Goal: Task Accomplishment & Management: Complete application form

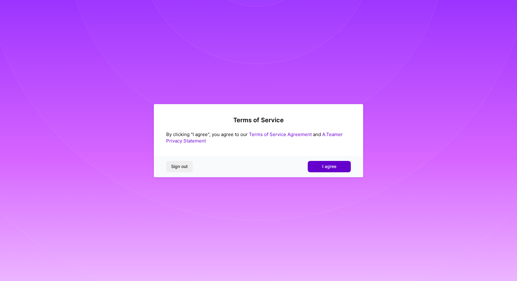
click at [327, 166] on span "I agree" at bounding box center [329, 167] width 14 height 6
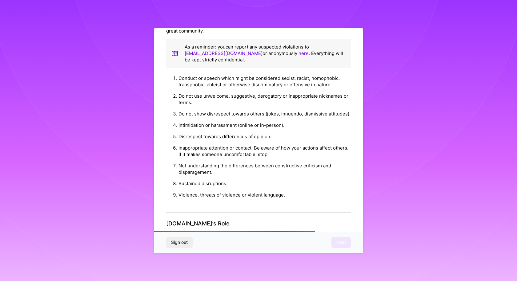
scroll to position [665, 0]
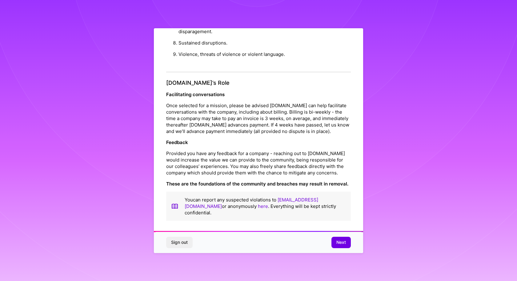
click at [344, 244] on span "Next" at bounding box center [341, 243] width 10 height 6
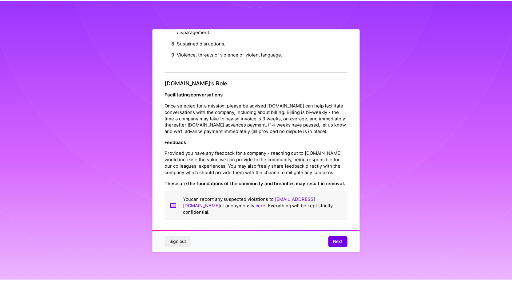
scroll to position [0, 0]
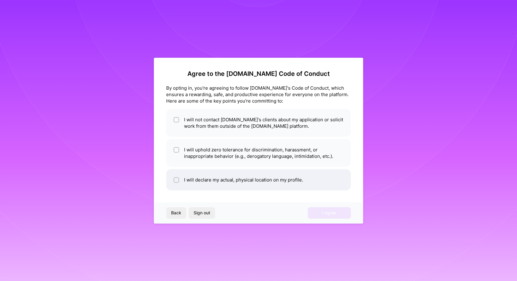
click at [172, 179] on li "I will declare my actual, physical location on my profile." at bounding box center [258, 179] width 184 height 21
checkbox input "true"
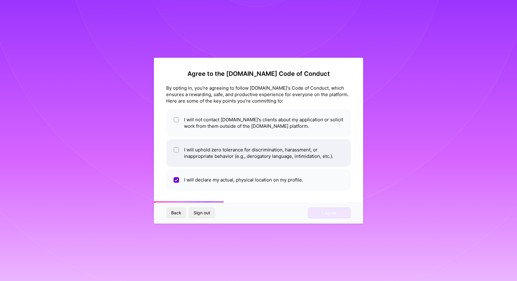
click at [173, 154] on span at bounding box center [176, 153] width 6 height 13
checkbox input "true"
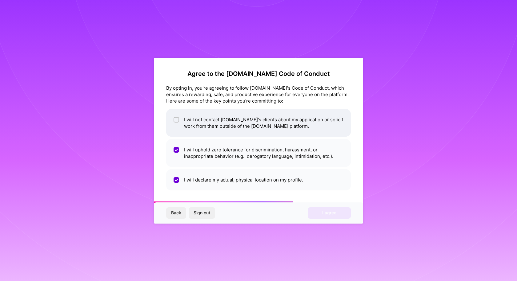
click at [174, 119] on div at bounding box center [176, 120] width 6 height 6
checkbox input "true"
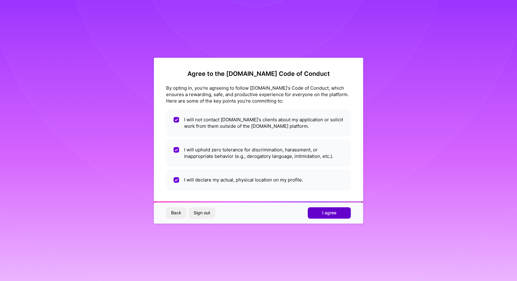
click at [331, 214] on span "I agree" at bounding box center [329, 213] width 14 height 6
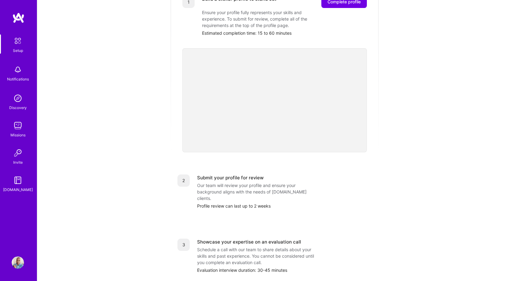
scroll to position [94, 0]
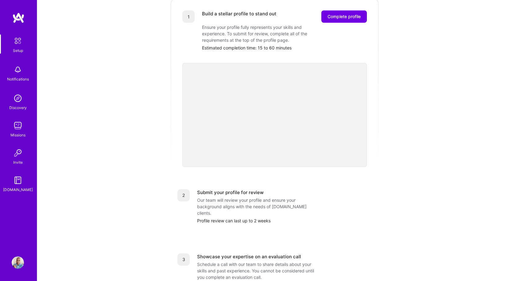
click at [20, 101] on img at bounding box center [18, 98] width 12 height 12
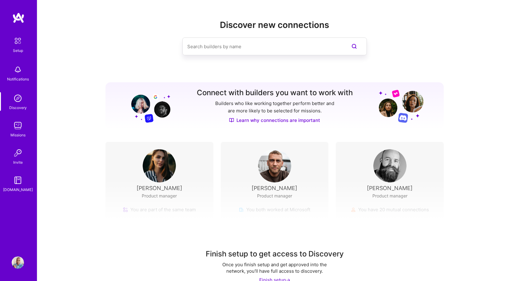
click at [27, 41] on link "Setup" at bounding box center [18, 43] width 38 height 19
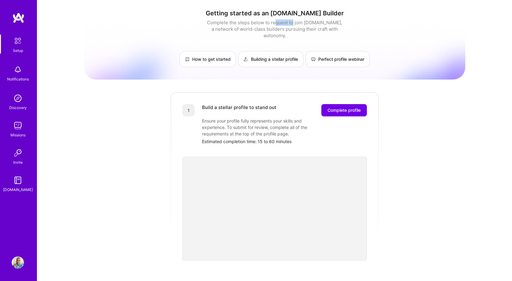
drag, startPoint x: 274, startPoint y: 22, endPoint x: 291, endPoint y: 22, distance: 16.9
click at [291, 22] on div "Complete the steps below to request to join [DOMAIN_NAME], a network of world-c…" at bounding box center [274, 28] width 138 height 19
drag, startPoint x: 300, startPoint y: 22, endPoint x: 315, endPoint y: 22, distance: 14.8
click at [315, 22] on div "Complete the steps below to request to join [DOMAIN_NAME], a network of world-c…" at bounding box center [274, 28] width 138 height 19
drag, startPoint x: 332, startPoint y: 22, endPoint x: 364, endPoint y: 25, distance: 31.8
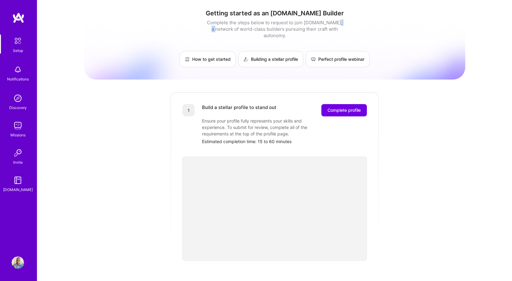
click at [364, 24] on div "Getting started as an [DOMAIN_NAME] Builder Complete the steps below to request…" at bounding box center [274, 39] width 381 height 58
drag, startPoint x: 259, startPoint y: 30, endPoint x: 266, endPoint y: 30, distance: 7.7
click at [266, 30] on div "Complete the steps below to request to join [DOMAIN_NAME], a network of world-c…" at bounding box center [274, 28] width 138 height 19
drag, startPoint x: 312, startPoint y: 30, endPoint x: 343, endPoint y: 31, distance: 31.1
click at [327, 31] on div "Complete the steps below to request to join [DOMAIN_NAME], a network of world-c…" at bounding box center [274, 28] width 138 height 19
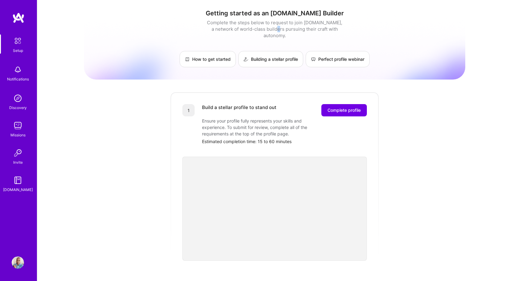
drag, startPoint x: 270, startPoint y: 31, endPoint x: 273, endPoint y: 29, distance: 3.3
click at [273, 29] on div "Complete the steps below to request to join [DOMAIN_NAME], a network of world-c…" at bounding box center [274, 28] width 138 height 19
click at [342, 104] on button "Complete profile" at bounding box center [344, 110] width 46 height 12
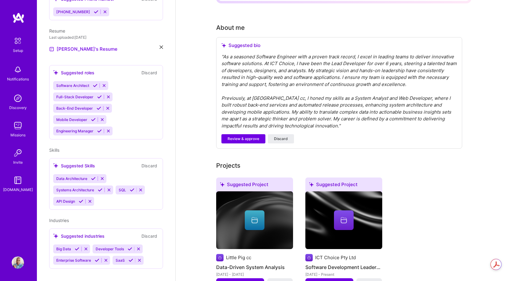
scroll to position [154, 0]
click at [248, 136] on span "Review & approve" at bounding box center [244, 139] width 32 height 6
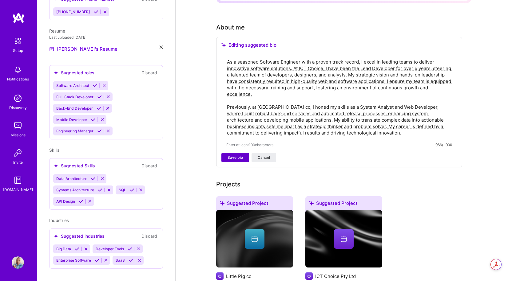
click at [237, 155] on span "Save bio" at bounding box center [235, 158] width 15 height 6
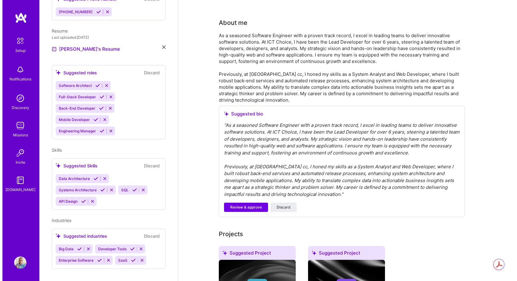
scroll to position [215, 0]
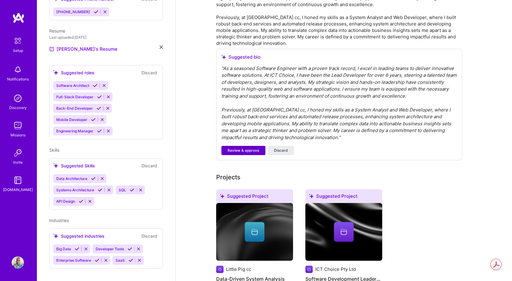
click at [247, 148] on span "Review & approve" at bounding box center [244, 151] width 32 height 6
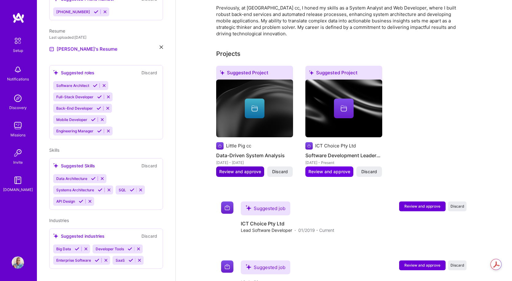
click at [240, 169] on span "Review and approve" at bounding box center [240, 172] width 42 height 6
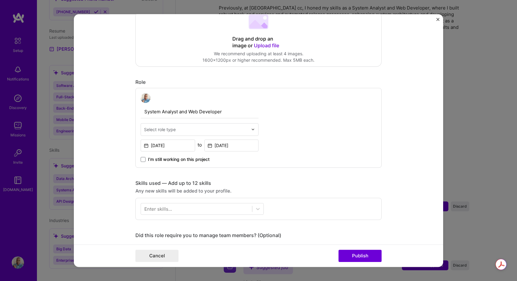
scroll to position [154, 0]
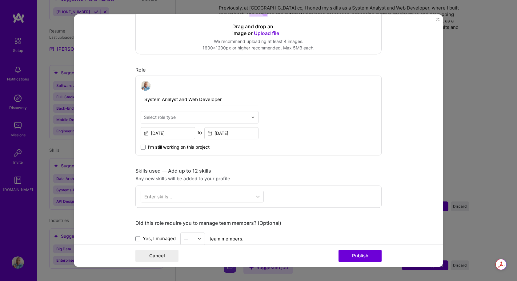
click at [244, 113] on div at bounding box center [196, 117] width 104 height 8
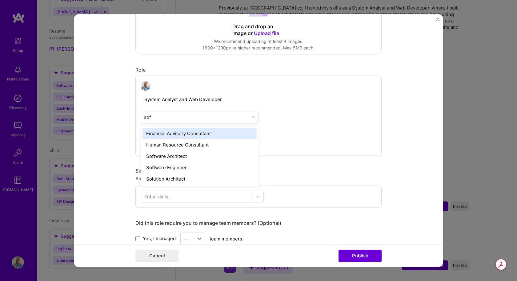
type input "soft"
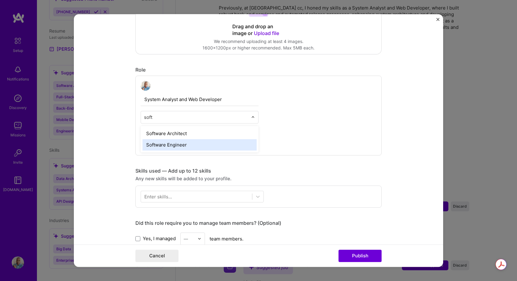
click at [180, 144] on div "Software Engineer" at bounding box center [199, 144] width 114 height 11
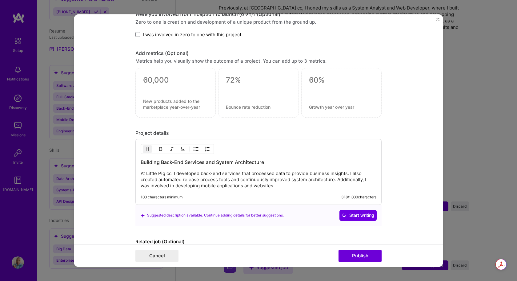
scroll to position [437, 0]
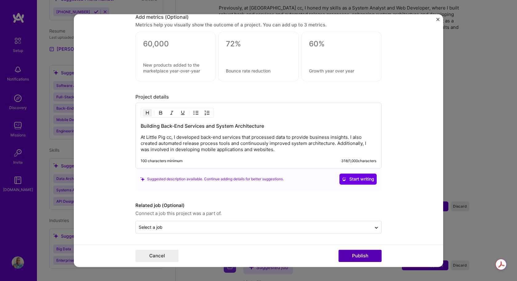
click at [365, 257] on button "Publish" at bounding box center [359, 256] width 43 height 12
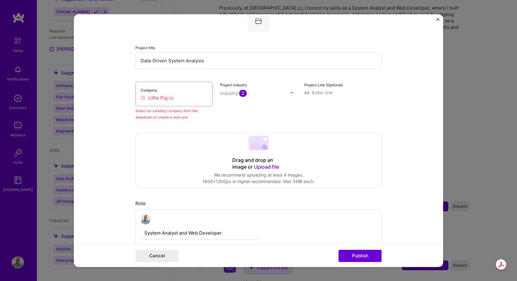
scroll to position [40, 0]
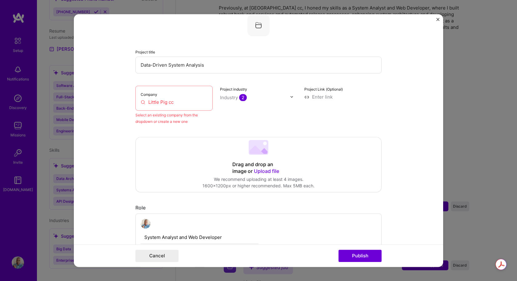
click at [158, 99] on input "Little Pig cc" at bounding box center [174, 102] width 67 height 6
drag, startPoint x: 176, startPoint y: 116, endPoint x: 188, endPoint y: 118, distance: 12.1
click at [188, 118] on div "Select an existing company from the dropdown or create a new one" at bounding box center [173, 118] width 77 height 13
click at [192, 105] on input "Little Pig cc" at bounding box center [174, 102] width 67 height 6
drag, startPoint x: 191, startPoint y: 105, endPoint x: 156, endPoint y: 103, distance: 34.2
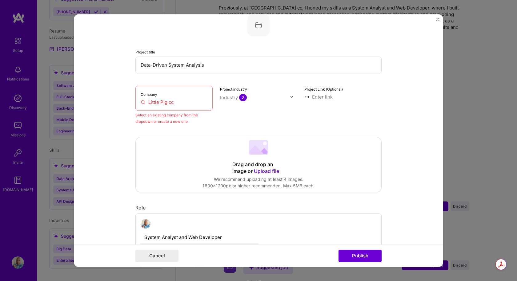
click at [156, 103] on input "Little Pig cc" at bounding box center [174, 102] width 67 height 6
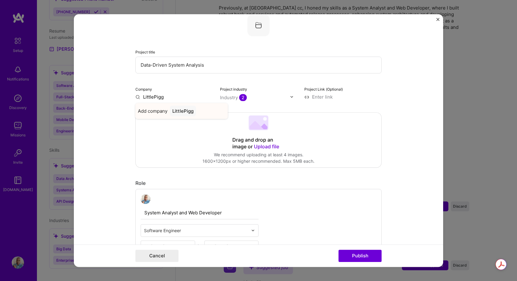
type input "LittlePigg"
click at [168, 113] on div "Add company LittlePigg" at bounding box center [181, 111] width 92 height 16
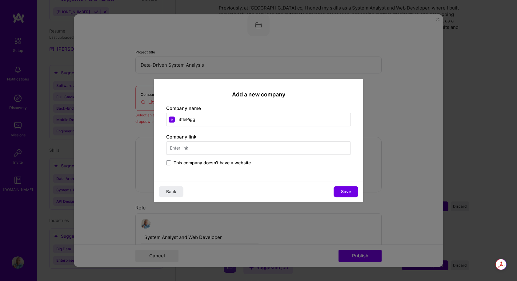
click at [187, 118] on input "LittlePigg" at bounding box center [258, 120] width 184 height 14
click at [199, 119] on input "Little [PERSON_NAME]" at bounding box center [258, 120] width 184 height 14
type input "Little [PERSON_NAME]"
click at [344, 190] on span "Save" at bounding box center [346, 192] width 10 height 6
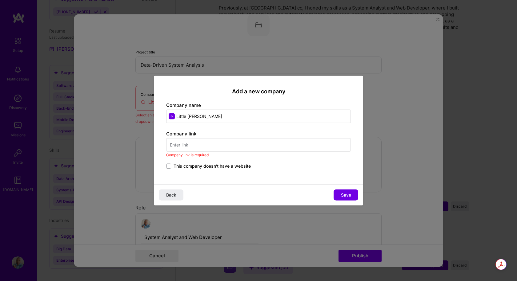
click at [194, 143] on input "text" at bounding box center [258, 145] width 184 height 14
click at [204, 144] on input "text" at bounding box center [258, 145] width 184 height 14
paste input "[URL][DOMAIN_NAME]"
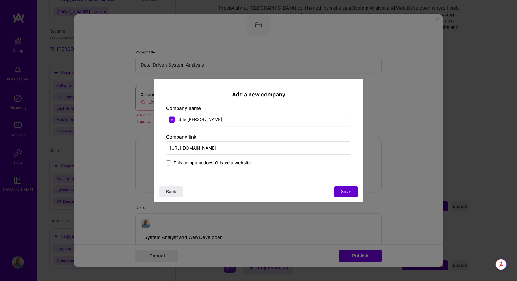
type input "[URL][DOMAIN_NAME]"
click at [355, 195] on button "Save" at bounding box center [345, 191] width 25 height 11
type input "Little [PERSON_NAME]"
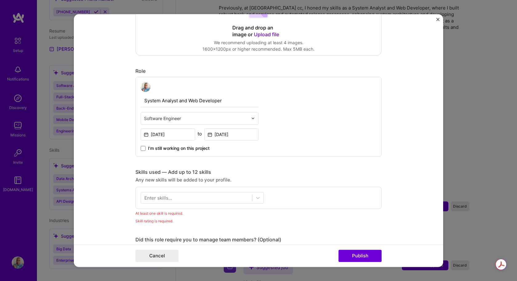
scroll to position [163, 0]
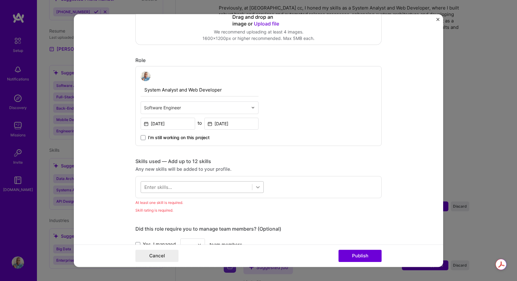
click at [257, 190] on icon at bounding box center [258, 187] width 6 height 6
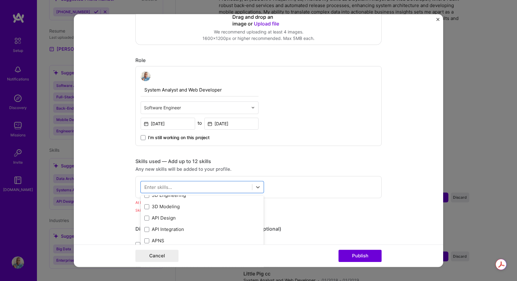
scroll to position [0, 0]
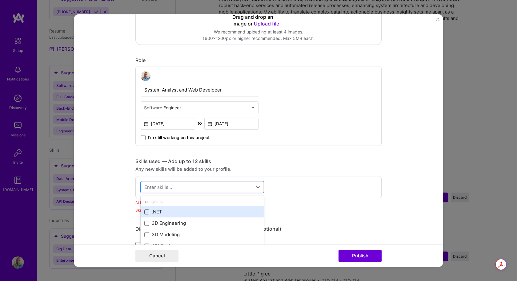
click at [145, 213] on span at bounding box center [146, 212] width 5 height 5
click at [0, 0] on input "checkbox" at bounding box center [0, 0] width 0 height 0
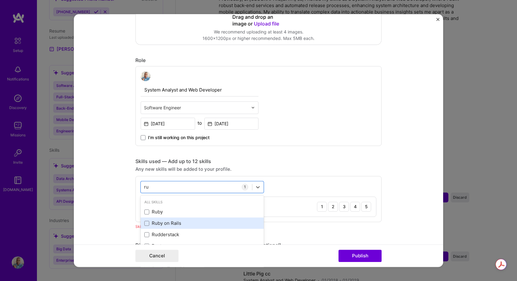
click at [147, 224] on div "Ruby on Rails" at bounding box center [202, 223] width 116 height 6
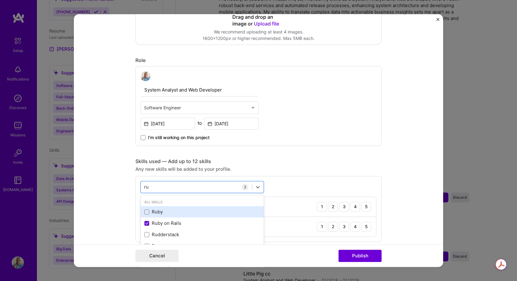
click at [145, 216] on div "Ruby" at bounding box center [202, 212] width 123 height 11
type input "ru"
click at [295, 255] on div "Cancel Publish" at bounding box center [258, 256] width 246 height 12
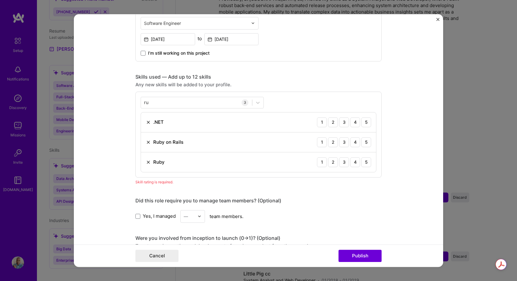
scroll to position [255, 0]
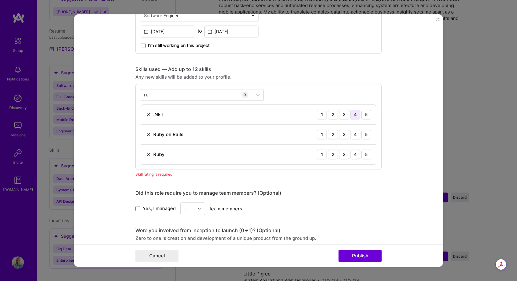
click at [351, 114] on div "4" at bounding box center [355, 115] width 10 height 10
click at [352, 135] on div "4" at bounding box center [355, 135] width 10 height 10
click at [352, 153] on div "4" at bounding box center [355, 155] width 10 height 10
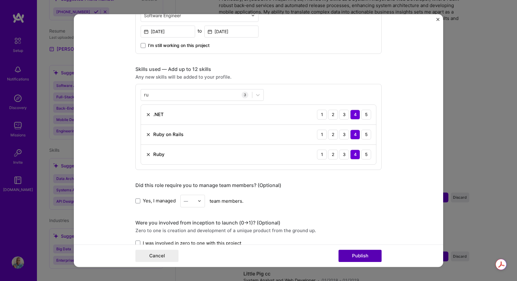
click at [367, 257] on button "Publish" at bounding box center [359, 256] width 43 height 12
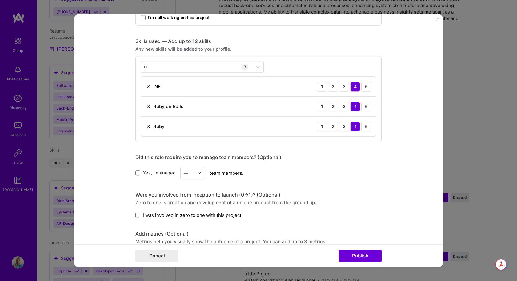
scroll to position [228, 0]
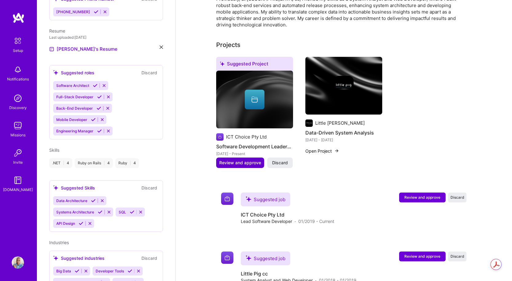
click at [245, 160] on span "Review and approve" at bounding box center [240, 163] width 42 height 6
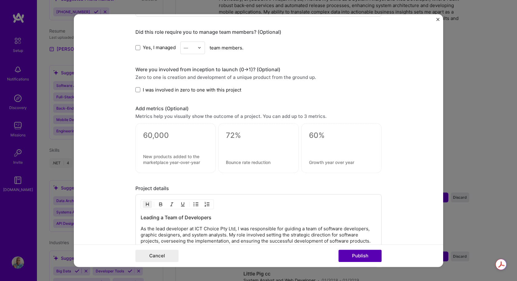
click at [359, 256] on button "Publish" at bounding box center [359, 256] width 43 height 12
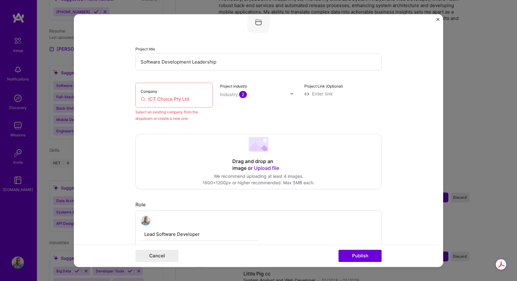
scroll to position [40, 0]
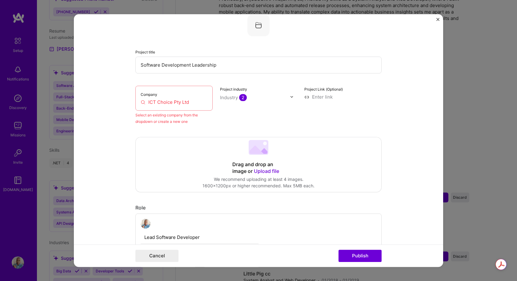
click at [192, 101] on input "ICT Choice Pty Ltd" at bounding box center [174, 102] width 67 height 6
click at [144, 102] on input "ICT Choice Pty Ltd" at bounding box center [174, 102] width 67 height 6
click at [160, 101] on input "ICT Choice Pty Ltd" at bounding box center [174, 102] width 67 height 6
click at [189, 103] on input "ICT Choice Pty Ltd" at bounding box center [174, 102] width 67 height 6
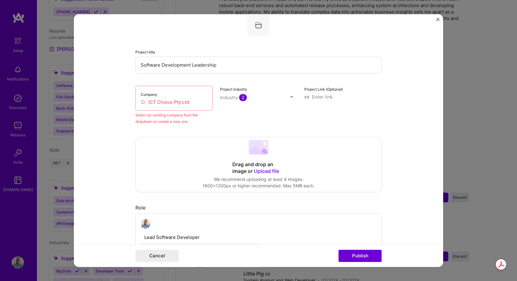
click at [141, 102] on input "ICT Choice Pty Ltd" at bounding box center [174, 102] width 67 height 6
click at [148, 93] on label "Company" at bounding box center [149, 94] width 17 height 5
click at [165, 116] on div "Select an existing company from the dropdown or create a new one" at bounding box center [173, 118] width 77 height 13
click at [163, 120] on div "Select an existing company from the dropdown or create a new one" at bounding box center [173, 118] width 77 height 13
click at [201, 99] on input "ICT Choice Pty Ltd" at bounding box center [174, 102] width 67 height 6
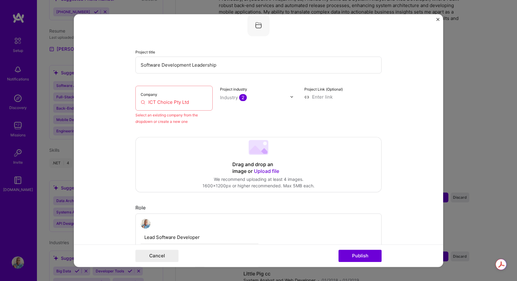
drag, startPoint x: 198, startPoint y: 103, endPoint x: 153, endPoint y: 103, distance: 45.2
click at [153, 103] on input "ICT Choice Pty Ltd" at bounding box center [174, 102] width 67 height 6
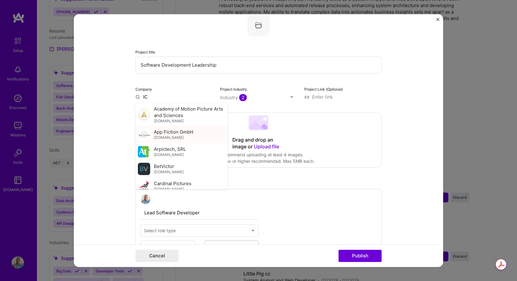
type input "I"
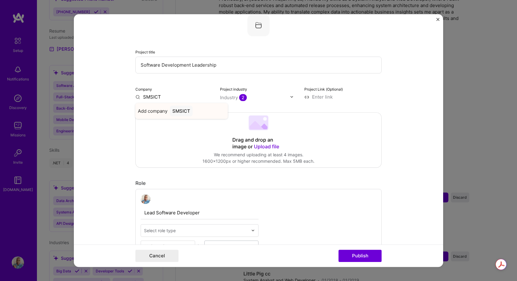
type input "SMSICT"
click at [157, 113] on span "Add company" at bounding box center [153, 111] width 30 height 6
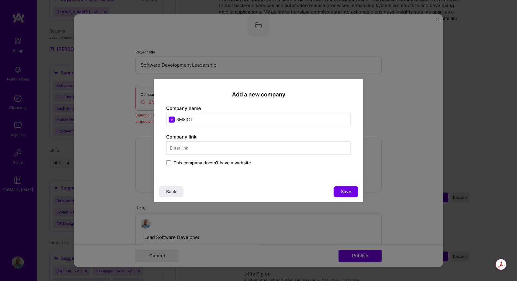
click at [185, 120] on input "SMSICT" at bounding box center [258, 120] width 184 height 14
click at [203, 118] on input "SMS ICT" at bounding box center [258, 120] width 184 height 14
type input "SMS ICT Choice Pty Ltd"
click at [196, 145] on input "text" at bounding box center [258, 148] width 184 height 14
type input "[DOMAIN_NAME]"
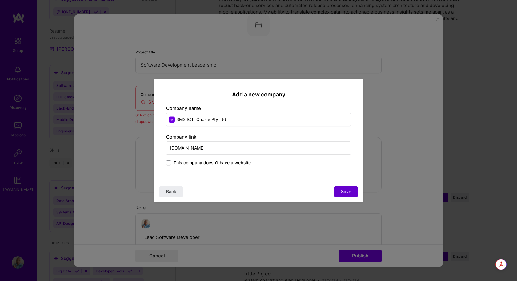
click at [346, 192] on span "Save" at bounding box center [346, 192] width 10 height 6
type input "SMS ICT Choice Pty Ltd"
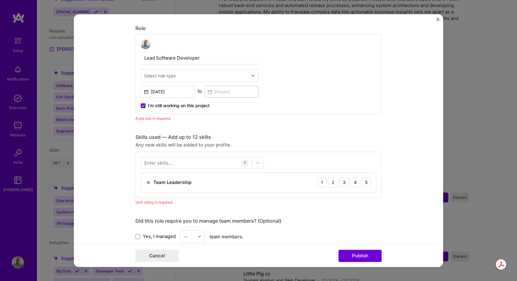
scroll to position [194, 0]
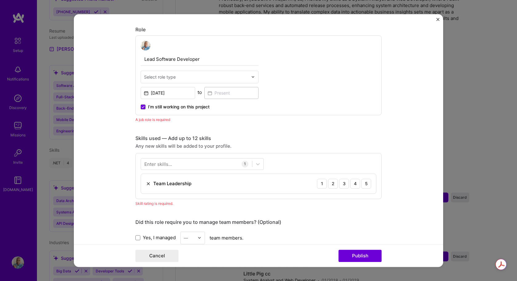
click at [186, 77] on input "text" at bounding box center [196, 77] width 104 height 6
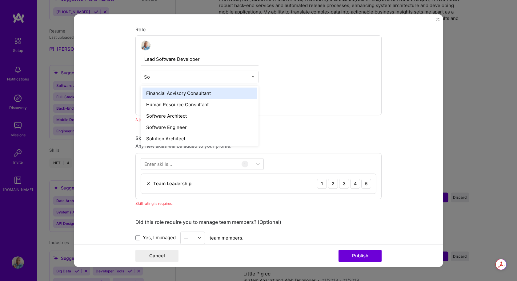
type input "Sof"
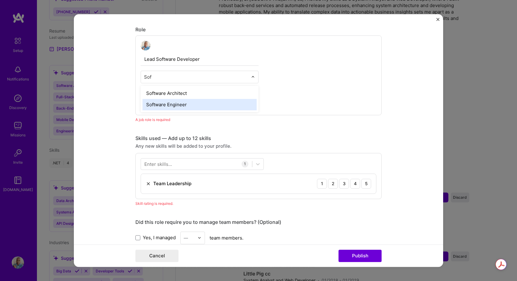
click at [190, 108] on div "Software Engineer" at bounding box center [199, 104] width 114 height 11
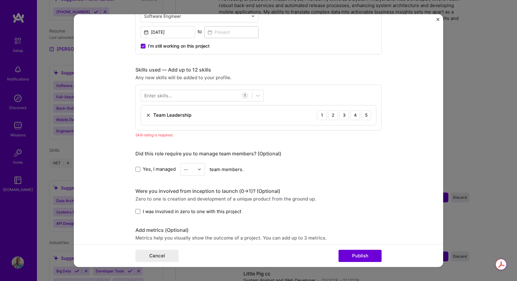
scroll to position [255, 0]
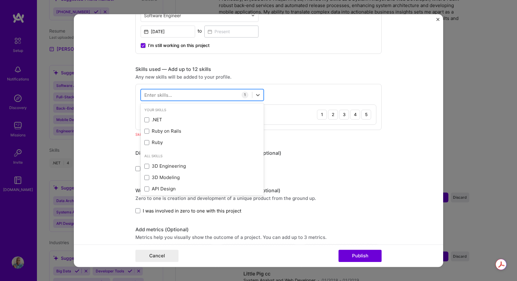
click at [204, 95] on div at bounding box center [196, 95] width 111 height 10
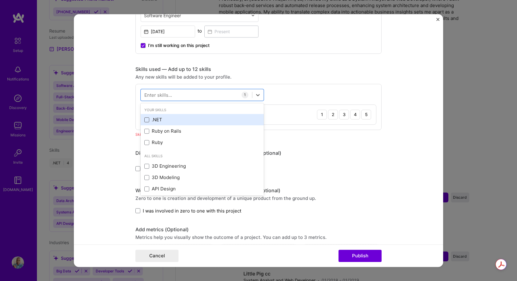
click at [146, 118] on span at bounding box center [146, 119] width 5 height 5
click at [0, 0] on input "checkbox" at bounding box center [0, 0] width 0 height 0
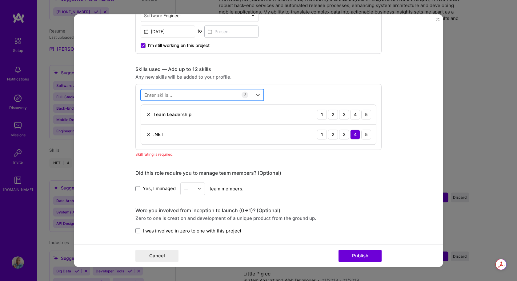
click at [183, 96] on div at bounding box center [196, 95] width 111 height 10
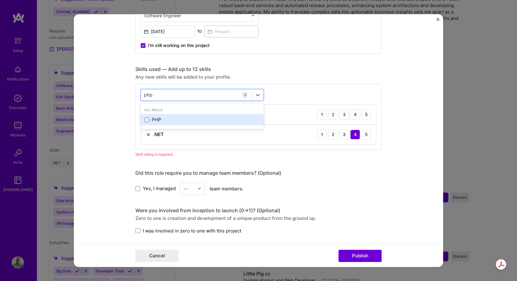
click at [147, 118] on div "PHP" at bounding box center [202, 120] width 116 height 6
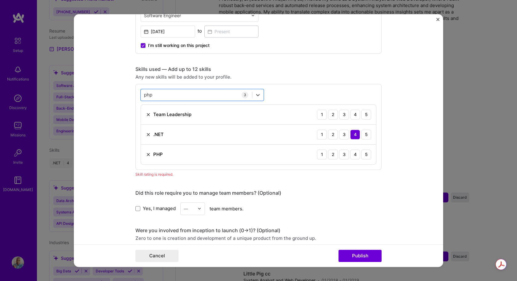
drag, startPoint x: 157, startPoint y: 94, endPoint x: 135, endPoint y: 96, distance: 21.9
click at [137, 95] on div "option PHP, selected. Select is focused ,type to refine list, press Down to ope…" at bounding box center [258, 127] width 246 height 86
type input "p"
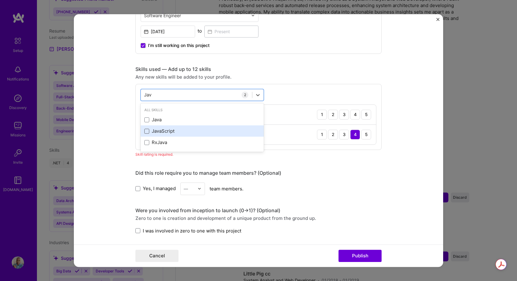
click at [145, 132] on span at bounding box center [146, 131] width 5 height 5
click at [0, 0] on input "checkbox" at bounding box center [0, 0] width 0 height 0
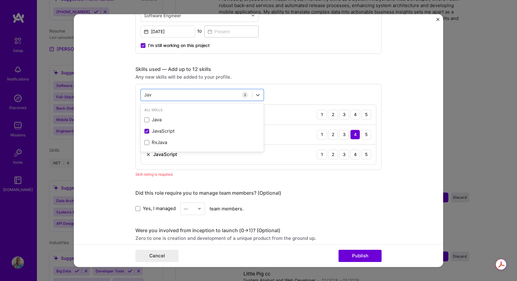
click at [271, 94] on div "option JavaScript, selected. option Java focused, 0 of 2. 3 results available f…" at bounding box center [258, 127] width 246 height 86
drag, startPoint x: 188, startPoint y: 95, endPoint x: 130, endPoint y: 95, distance: 57.5
click at [130, 95] on form "Editing suggested project This project is suggested based on your LinkedIn, res…" at bounding box center [258, 140] width 369 height 253
type input "J"
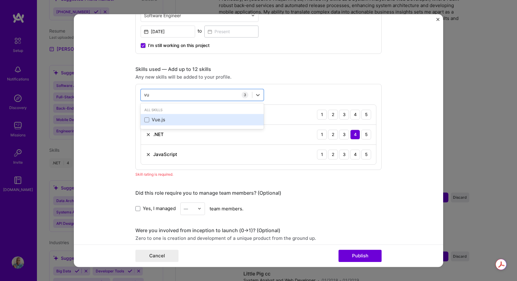
click at [181, 121] on div "Vue.js" at bounding box center [202, 120] width 116 height 6
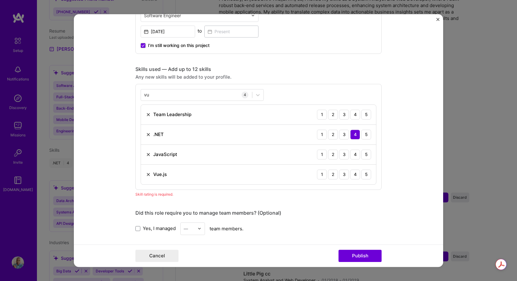
click at [287, 97] on div "[PERSON_NAME] 4 Team Leadership 1 2 3 4 5 .NET 1 2 3 4 5 JavaScript 1 2 3 4 5 V…" at bounding box center [258, 137] width 246 height 106
drag, startPoint x: 149, startPoint y: 93, endPoint x: 129, endPoint y: 93, distance: 20.3
click at [129, 93] on form "Editing suggested project This project is suggested based on your LinkedIn, res…" at bounding box center [258, 140] width 369 height 253
type input "v"
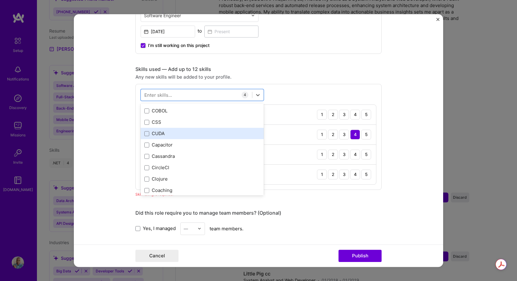
scroll to position [676, 0]
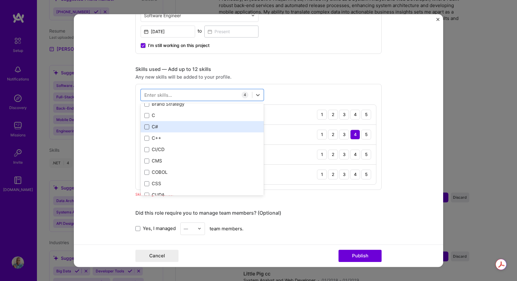
click at [144, 127] on span at bounding box center [146, 127] width 5 height 5
click at [0, 0] on input "checkbox" at bounding box center [0, 0] width 0 height 0
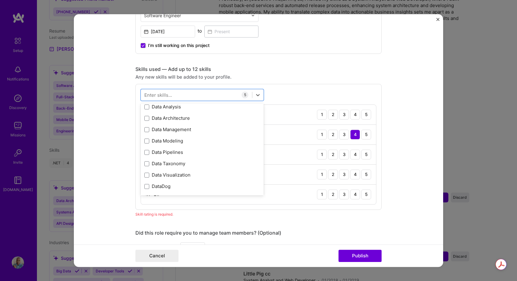
scroll to position [1015, 0]
click at [144, 152] on span at bounding box center [146, 152] width 5 height 5
click at [0, 0] on input "checkbox" at bounding box center [0, 0] width 0 height 0
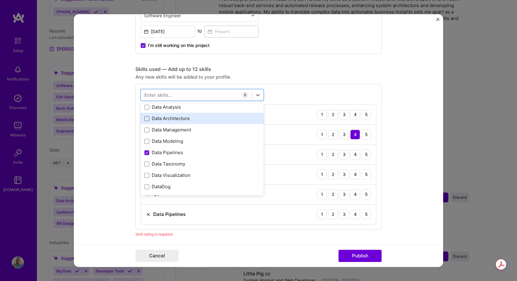
click at [144, 117] on span at bounding box center [146, 118] width 5 height 5
click at [0, 0] on input "checkbox" at bounding box center [0, 0] width 0 height 0
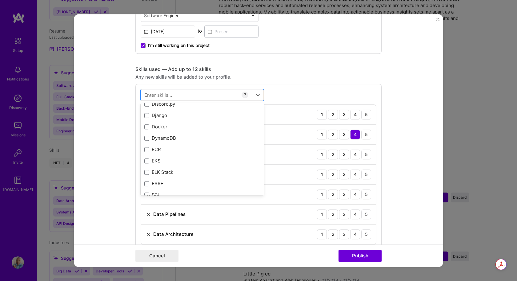
scroll to position [1230, 0]
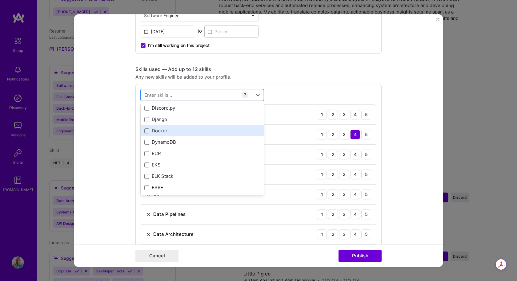
click at [147, 134] on div "Docker" at bounding box center [202, 130] width 123 height 11
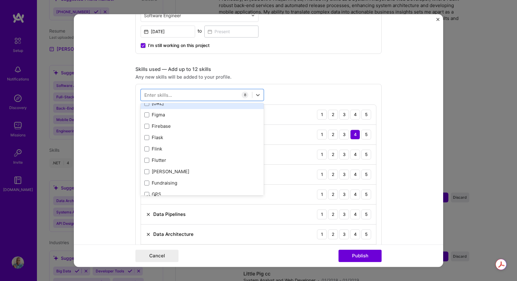
scroll to position [1537, 0]
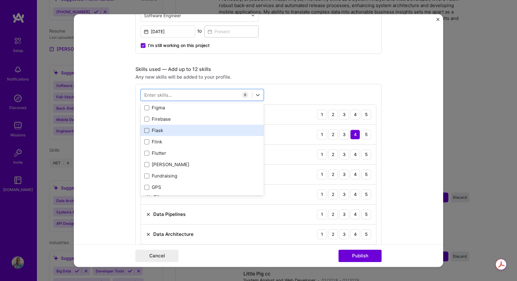
click at [146, 132] on span at bounding box center [146, 130] width 5 height 5
click at [0, 0] on input "checkbox" at bounding box center [0, 0] width 0 height 0
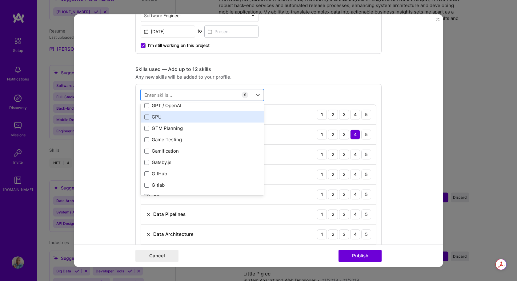
scroll to position [1660, 0]
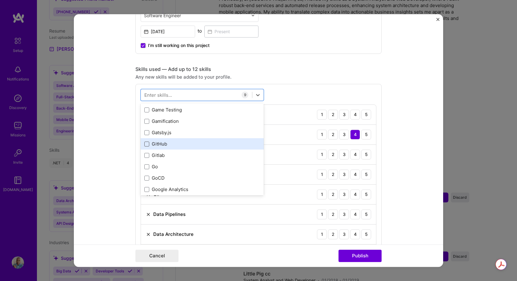
click at [147, 145] on span at bounding box center [146, 144] width 5 height 5
click at [0, 0] on input "checkbox" at bounding box center [0, 0] width 0 height 0
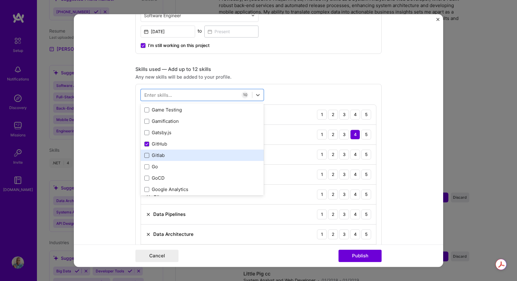
click at [147, 155] on span at bounding box center [146, 155] width 5 height 5
click at [0, 0] on input "checkbox" at bounding box center [0, 0] width 0 height 0
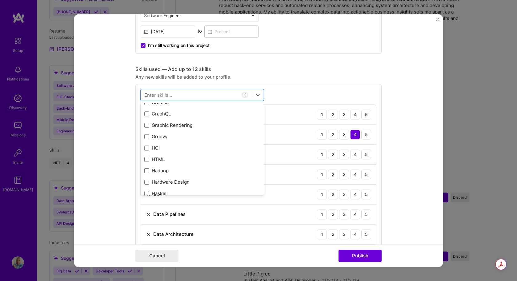
scroll to position [1783, 0]
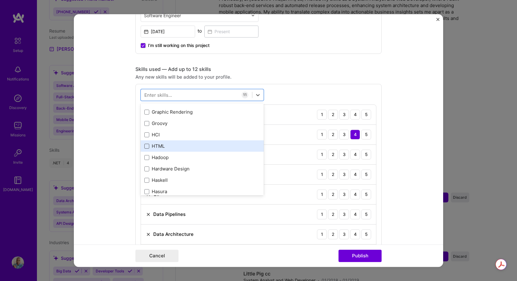
click at [146, 148] on span at bounding box center [146, 146] width 5 height 5
click at [0, 0] on input "checkbox" at bounding box center [0, 0] width 0 height 0
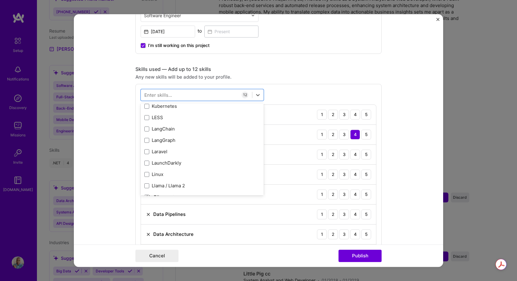
scroll to position [2121, 0]
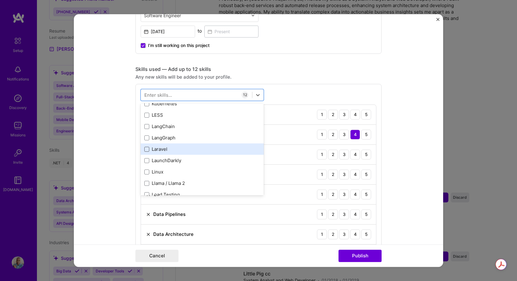
click at [147, 150] on span at bounding box center [146, 149] width 5 height 5
click at [0, 0] on input "checkbox" at bounding box center [0, 0] width 0 height 0
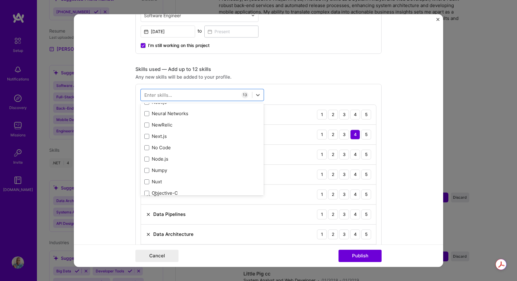
scroll to position [2613, 0]
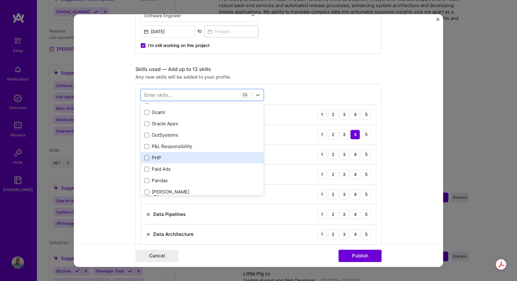
click at [168, 161] on div "PHP" at bounding box center [202, 158] width 116 height 6
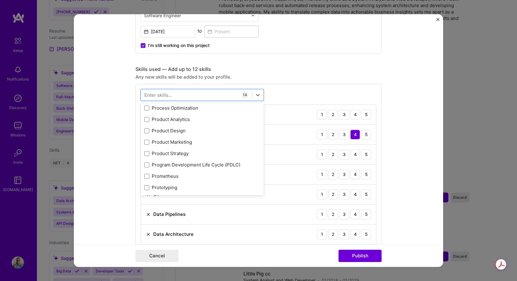
scroll to position [2859, 0]
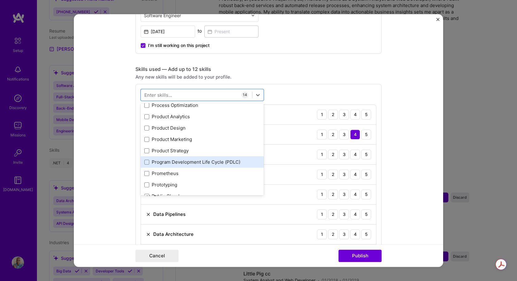
click at [195, 161] on div "Program Development Life Cycle (PDLC)" at bounding box center [202, 162] width 116 height 6
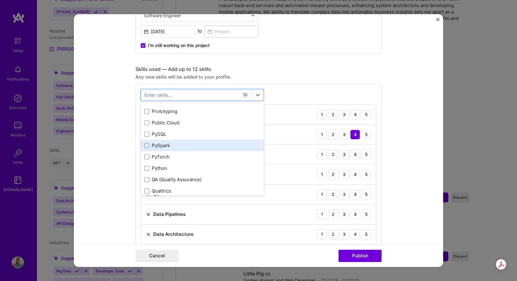
scroll to position [2952, 0]
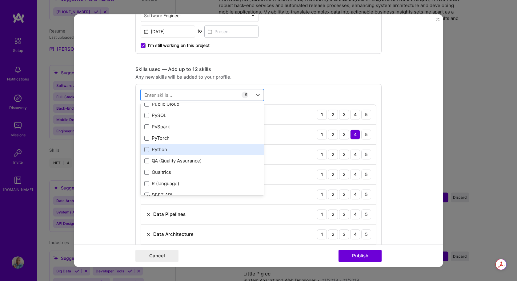
click at [158, 151] on div "Python" at bounding box center [202, 149] width 116 height 6
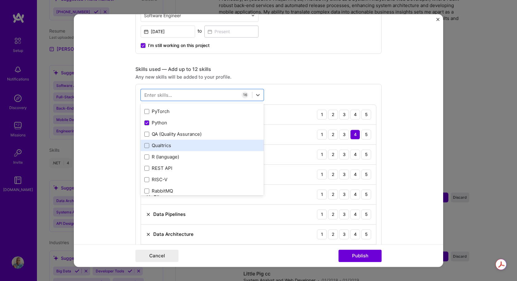
scroll to position [3013, 0]
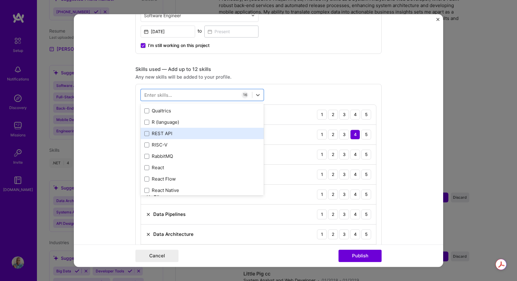
click at [176, 136] on div "REST API" at bounding box center [202, 133] width 116 height 6
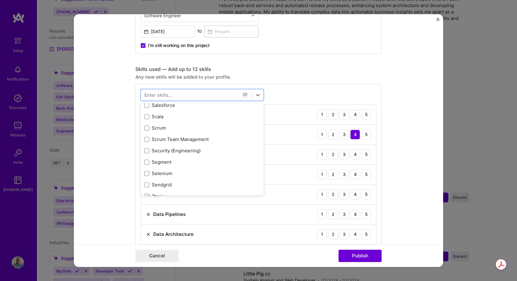
scroll to position [3351, 0]
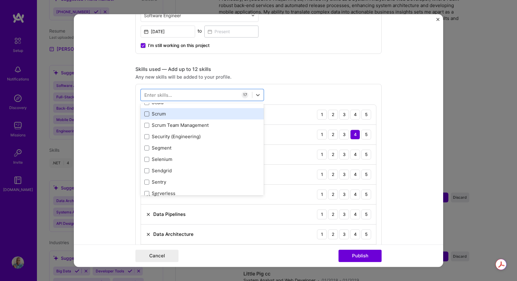
click at [146, 115] on span at bounding box center [146, 114] width 5 height 5
click at [0, 0] on input "checkbox" at bounding box center [0, 0] width 0 height 0
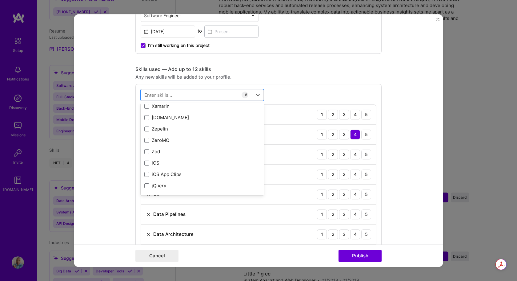
scroll to position [4235, 0]
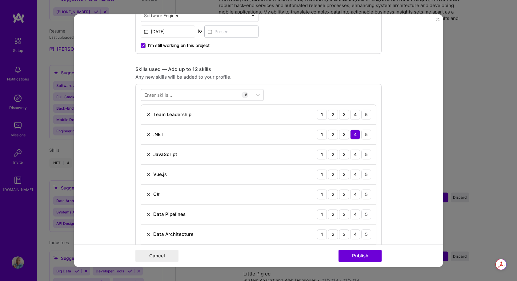
click at [306, 97] on div "Enter skills... 18 Team Leadership 1 2 3 4 5 .NET 1 2 3 4 5 JavaScript 1 2 3 4 …" at bounding box center [258, 277] width 246 height 386
click at [345, 116] on div "3" at bounding box center [344, 115] width 10 height 10
click at [352, 156] on div "4" at bounding box center [355, 155] width 10 height 10
click at [343, 176] on div "3" at bounding box center [344, 175] width 10 height 10
click at [353, 196] on div "4" at bounding box center [355, 195] width 10 height 10
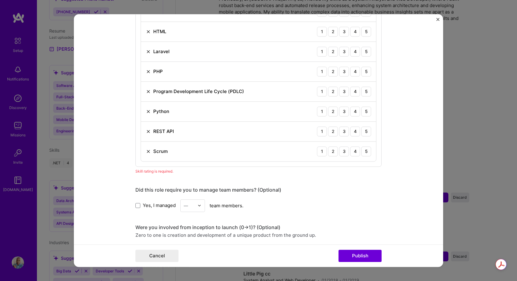
scroll to position [624, 0]
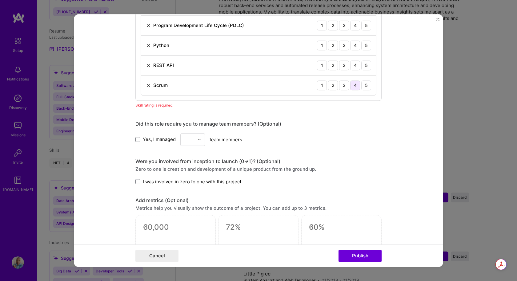
click at [351, 86] on div "4" at bounding box center [355, 86] width 10 height 10
click at [351, 65] on div "4" at bounding box center [355, 66] width 10 height 10
click at [344, 46] on div "3" at bounding box center [344, 46] width 10 height 10
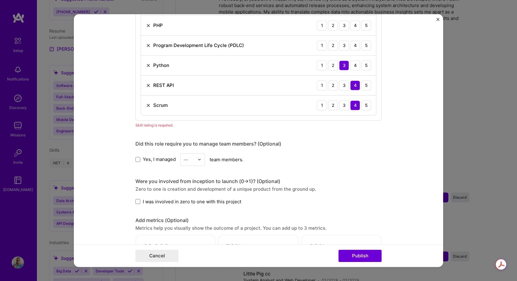
scroll to position [594, 0]
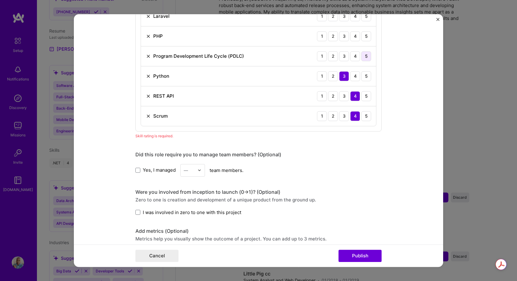
click at [363, 56] on div "5" at bounding box center [366, 56] width 10 height 10
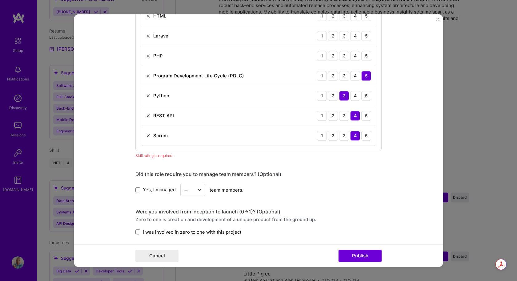
scroll to position [563, 0]
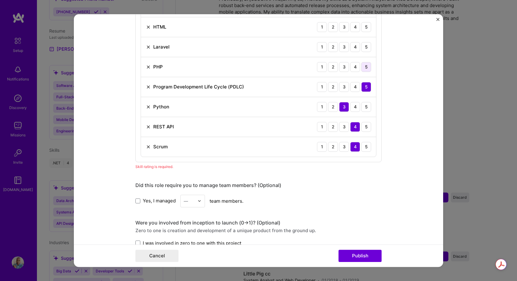
click at [365, 65] on div "5" at bounding box center [366, 67] width 10 height 10
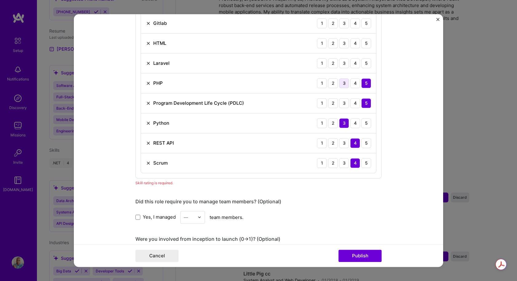
scroll to position [532, 0]
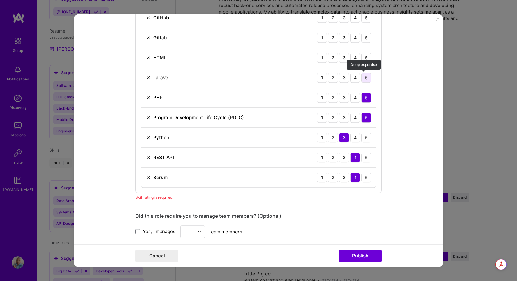
click at [361, 77] on div "5" at bounding box center [366, 78] width 10 height 10
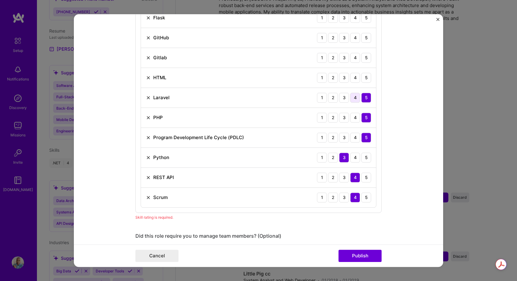
scroll to position [501, 0]
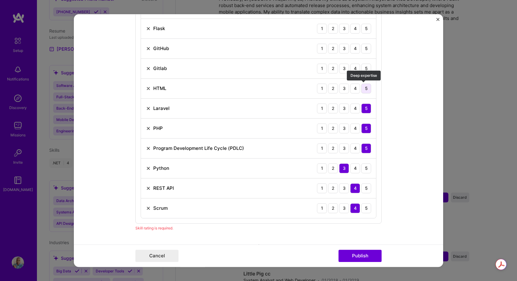
click at [362, 88] on div "5" at bounding box center [366, 89] width 10 height 10
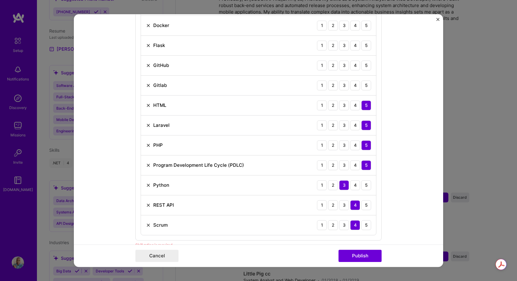
scroll to position [471, 0]
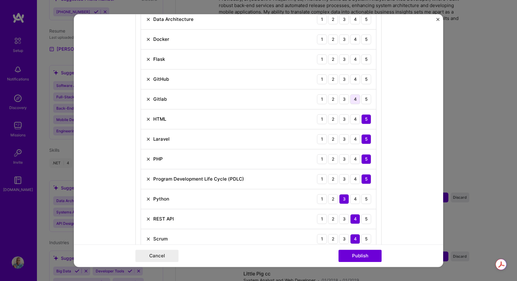
click at [353, 98] on div "4" at bounding box center [355, 99] width 10 height 10
click at [352, 80] on div "4" at bounding box center [355, 79] width 10 height 10
click at [353, 61] on div "4" at bounding box center [355, 59] width 10 height 10
click at [343, 43] on div "3" at bounding box center [344, 39] width 10 height 10
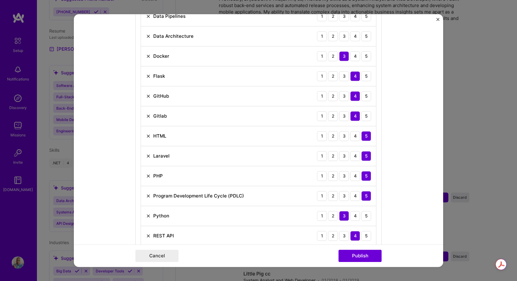
scroll to position [440, 0]
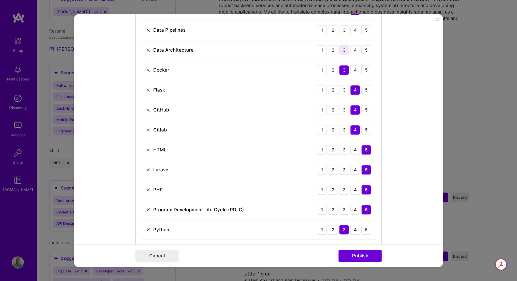
click at [341, 52] on div "3" at bounding box center [344, 50] width 10 height 10
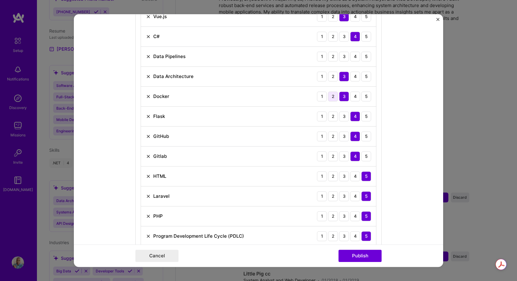
scroll to position [378, 0]
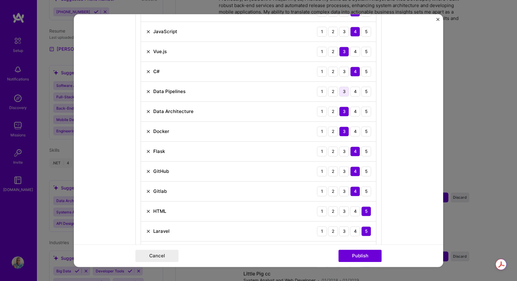
click at [340, 89] on div "3" at bounding box center [344, 92] width 10 height 10
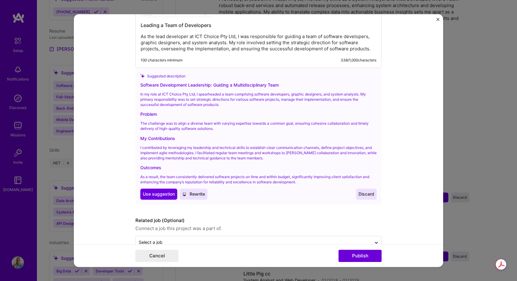
scroll to position [916, 0]
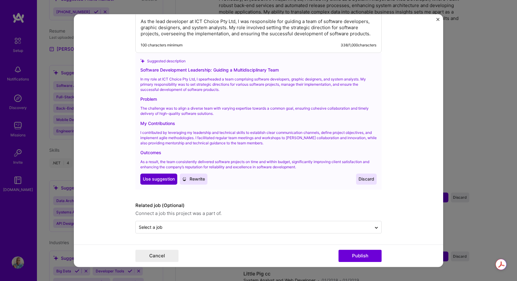
click at [159, 180] on span "Use suggestion" at bounding box center [159, 179] width 32 height 6
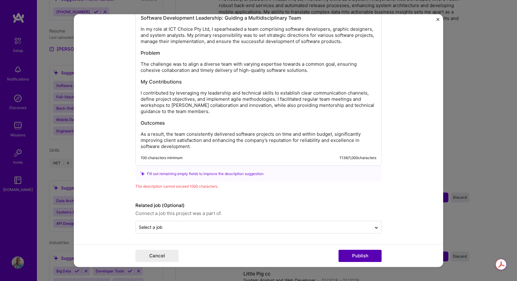
click at [357, 254] on button "Publish" at bounding box center [359, 256] width 43 height 12
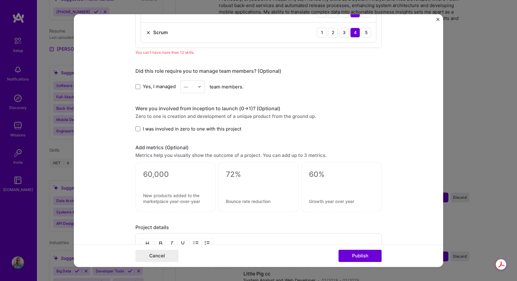
scroll to position [615, 0]
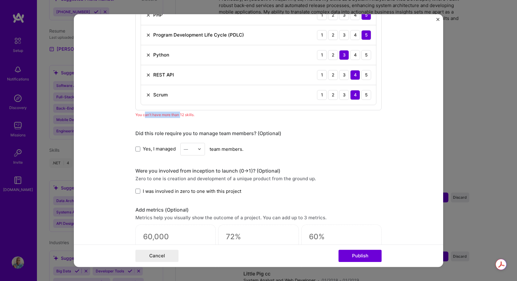
drag, startPoint x: 143, startPoint y: 114, endPoint x: 179, endPoint y: 114, distance: 36.0
click at [179, 114] on div "You can't have more than 12 skills." at bounding box center [258, 115] width 246 height 6
click at [204, 117] on div "You can't have more than 12 skills." at bounding box center [258, 115] width 246 height 6
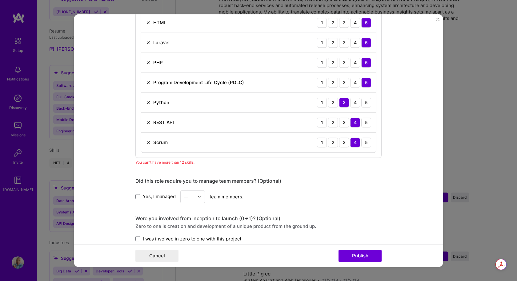
scroll to position [553, 0]
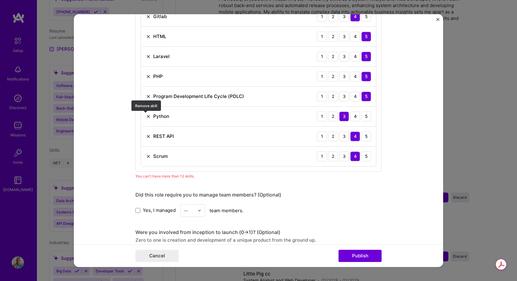
click at [146, 116] on img at bounding box center [148, 116] width 5 height 5
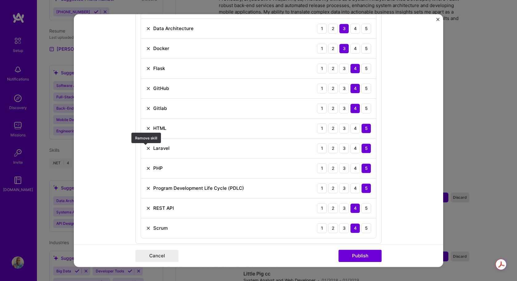
scroll to position [461, 0]
click at [147, 69] on img at bounding box center [148, 68] width 5 height 5
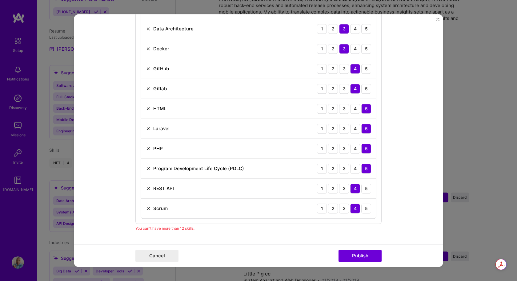
click at [146, 49] on img at bounding box center [148, 48] width 5 height 5
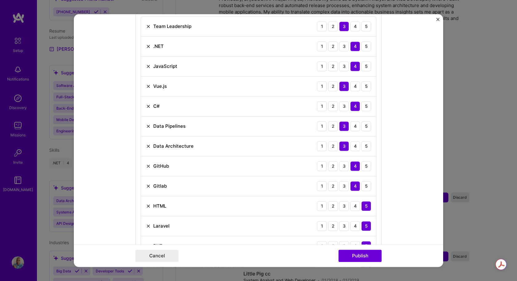
scroll to position [338, 0]
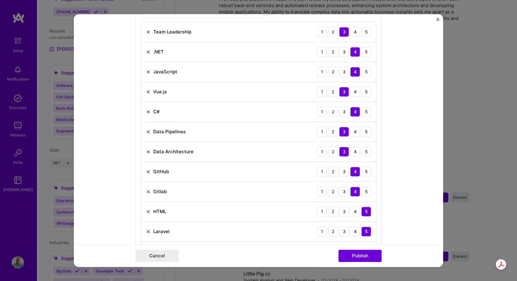
click at [147, 131] on img at bounding box center [148, 131] width 5 height 5
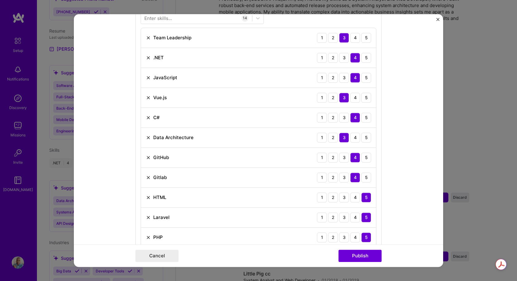
scroll to position [277, 0]
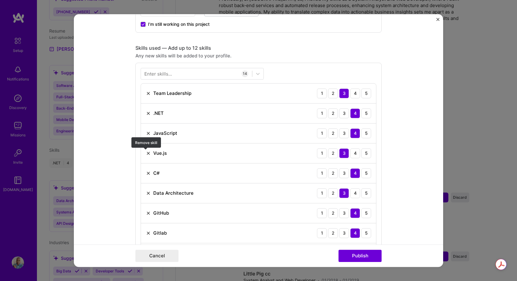
click at [147, 152] on img at bounding box center [148, 153] width 5 height 5
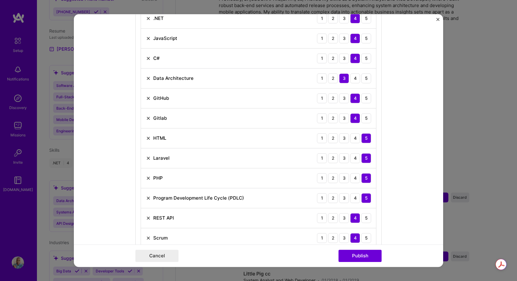
scroll to position [430, 0]
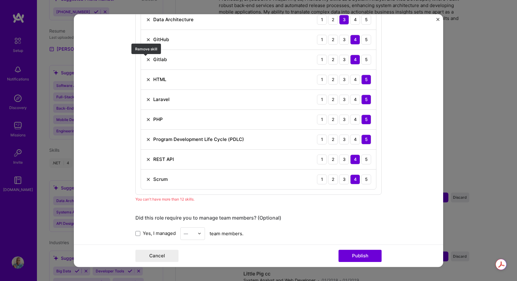
click at [146, 61] on img at bounding box center [148, 59] width 5 height 5
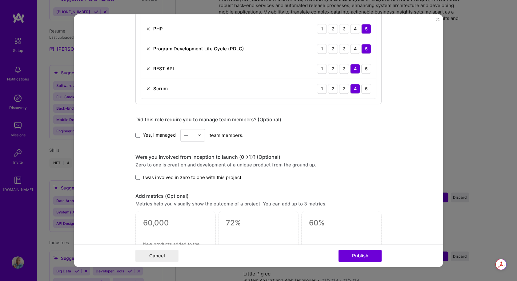
scroll to position [553, 0]
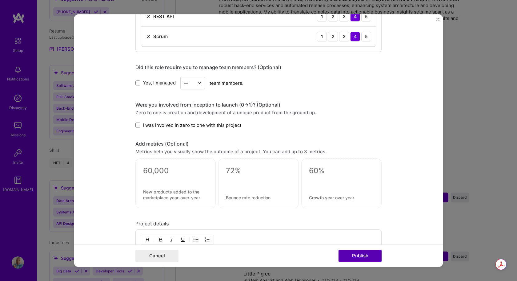
click at [365, 255] on button "Publish" at bounding box center [359, 256] width 43 height 12
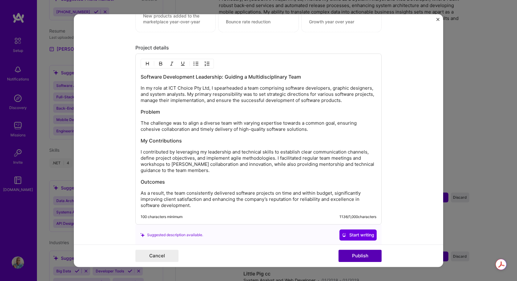
scroll to position [760, 0]
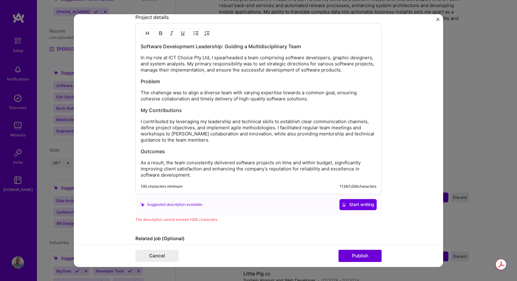
click at [195, 184] on div "100 characters minimum 1136 / 1,000 characters" at bounding box center [259, 186] width 236 height 5
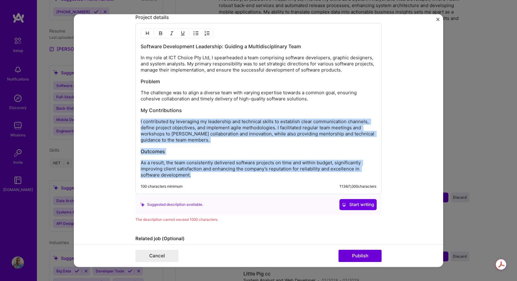
drag, startPoint x: 174, startPoint y: 170, endPoint x: 135, endPoint y: 114, distance: 68.4
click at [135, 114] on div "Software Development Leadership: Guiding a Multidisciplinary Team In my role at…" at bounding box center [258, 108] width 246 height 171
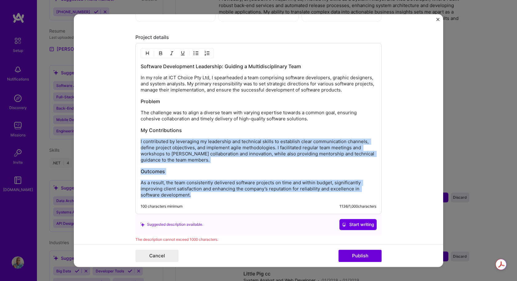
scroll to position [729, 0]
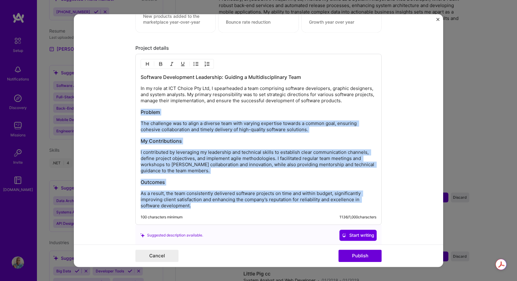
drag, startPoint x: 139, startPoint y: 109, endPoint x: 224, endPoint y: 224, distance: 142.2
click at [224, 224] on div "Software Development Leadership: Guiding a Multidisciplinary Team In my role at…" at bounding box center [258, 139] width 246 height 171
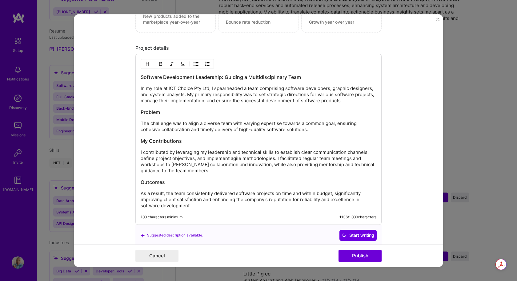
scroll to position [692, 0]
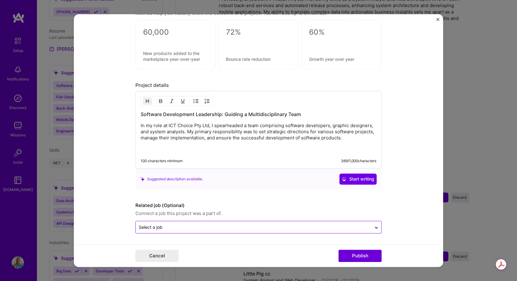
click at [299, 231] on div at bounding box center [253, 228] width 229 height 8
click at [351, 226] on input "text" at bounding box center [253, 227] width 229 height 6
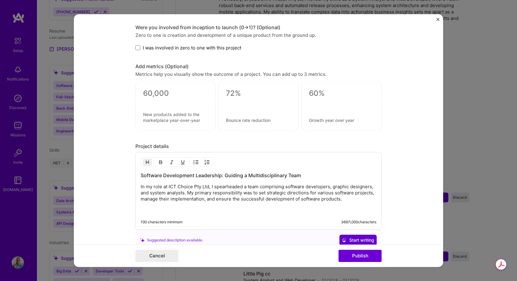
scroll to position [662, 0]
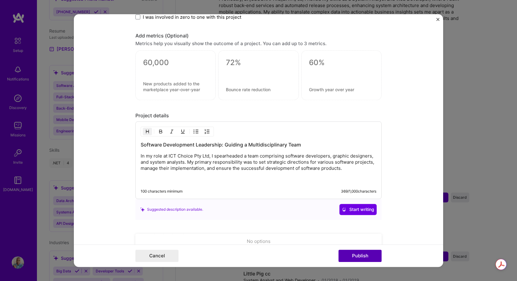
click at [362, 254] on button "Publish" at bounding box center [359, 256] width 43 height 12
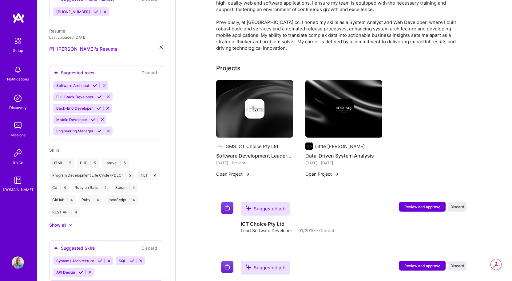
scroll to position [211, 0]
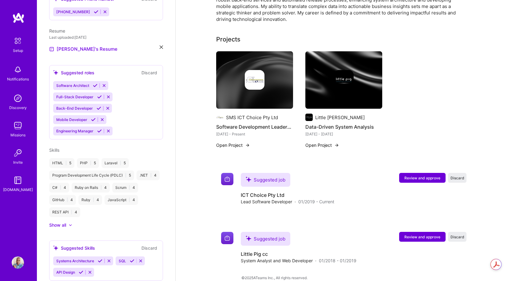
click at [287, 281] on link "Privacy Policy" at bounding box center [290, 284] width 25 height 5
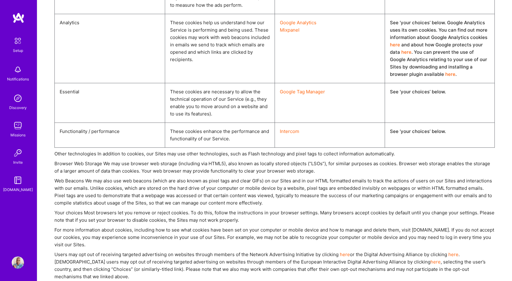
scroll to position [2269, 0]
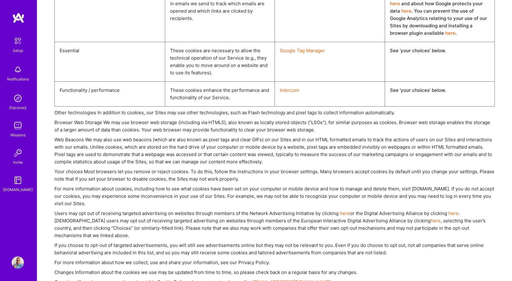
click at [20, 48] on div "Setup" at bounding box center [18, 50] width 10 height 6
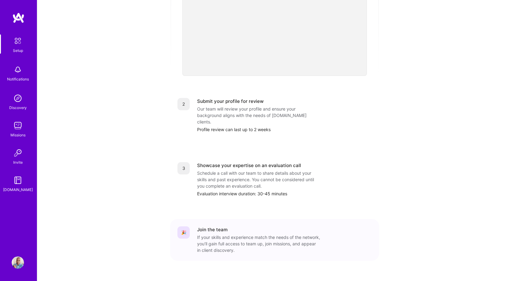
scroll to position [186, 0]
click at [19, 108] on div "Discovery" at bounding box center [18, 108] width 18 height 6
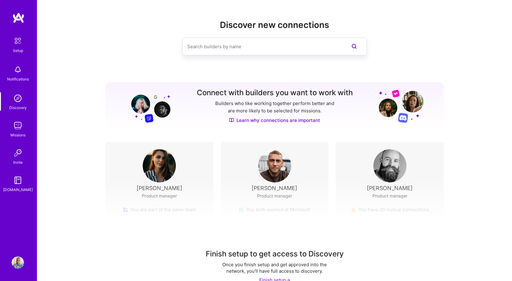
click at [16, 130] on img at bounding box center [18, 126] width 12 height 12
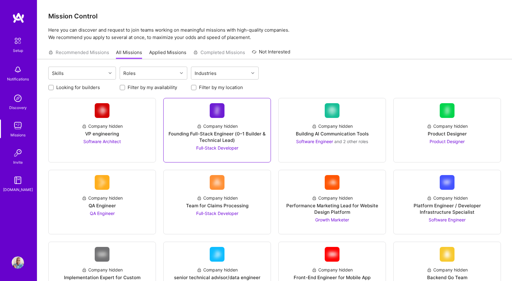
click at [221, 150] on span "Full-Stack Developer" at bounding box center [217, 147] width 42 height 5
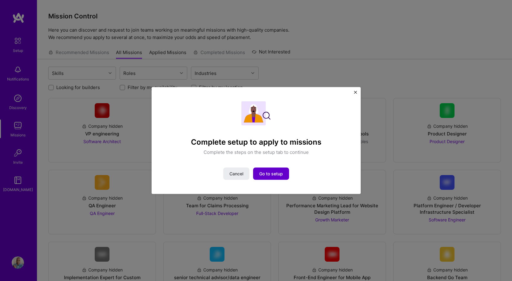
click at [271, 174] on span "Go to setup" at bounding box center [271, 174] width 24 height 6
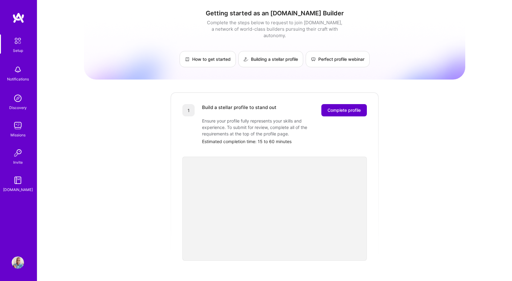
click at [342, 107] on span "Complete profile" at bounding box center [343, 110] width 33 height 6
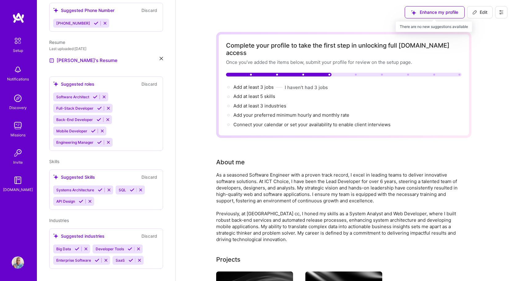
click at [429, 14] on div "Enhance my profile" at bounding box center [435, 12] width 60 height 12
click at [414, 12] on div "Enhance my profile" at bounding box center [435, 12] width 60 height 12
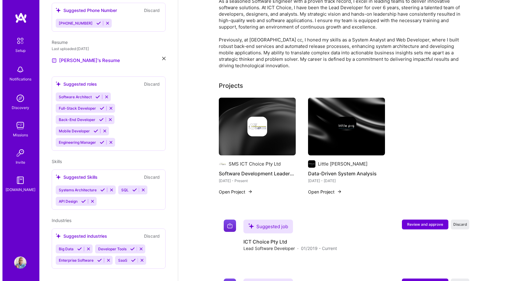
scroll to position [221, 0]
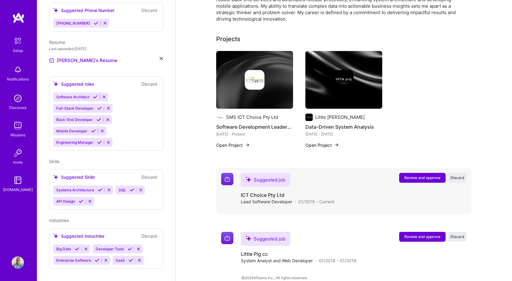
click at [430, 175] on span "Review and approve" at bounding box center [422, 177] width 36 height 5
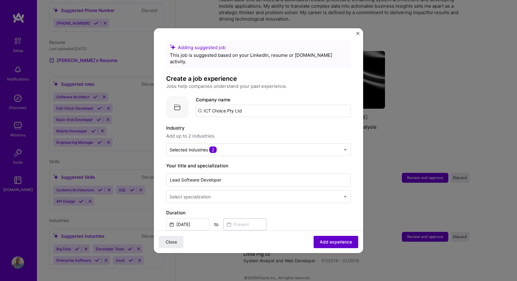
click at [333, 243] on span "Add experience" at bounding box center [335, 242] width 32 height 6
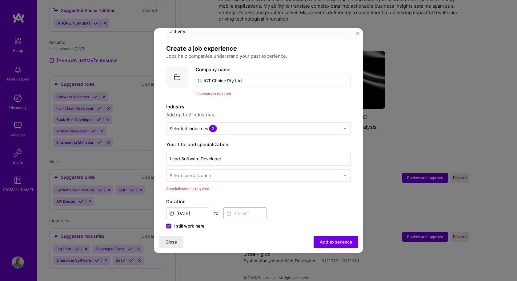
scroll to position [61, 0]
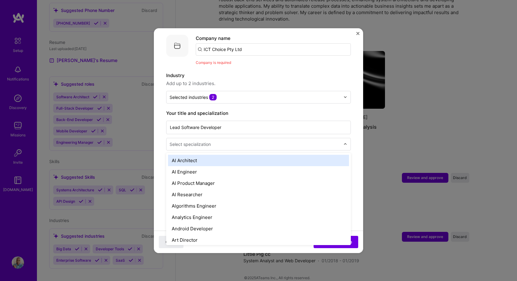
click at [219, 141] on input "text" at bounding box center [255, 144] width 172 height 6
type input "so"
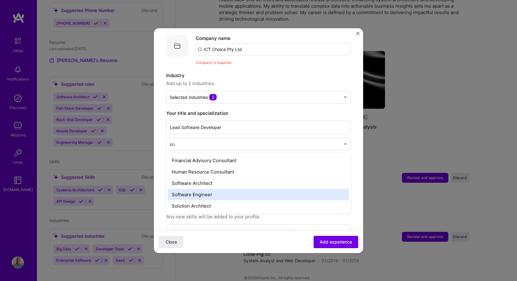
click at [208, 189] on div "Software Engineer" at bounding box center [258, 194] width 181 height 11
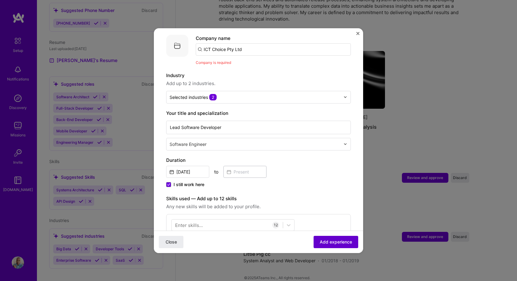
click at [335, 240] on span "Add experience" at bounding box center [335, 242] width 32 height 6
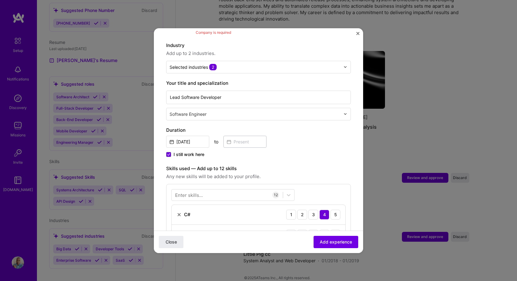
scroll to position [0, 0]
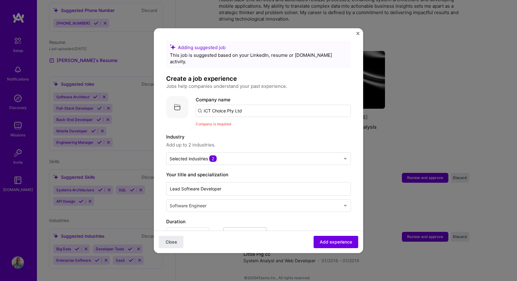
click at [249, 105] on input "ICT Choice Pty Ltd" at bounding box center [273, 111] width 155 height 12
click at [204, 105] on input "ICT Choice Pty Ltd" at bounding box center [273, 111] width 155 height 12
type input "SICT Choice Pty Ltd"
click at [262, 123] on div "SICT Choice Pty Ltd" at bounding box center [255, 128] width 50 height 11
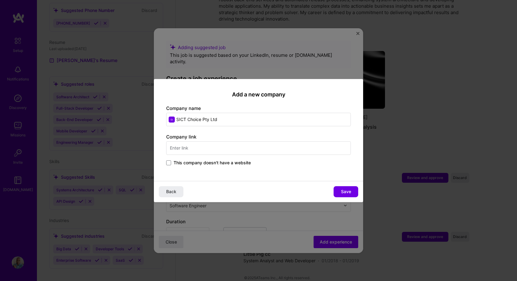
click at [231, 150] on input "text" at bounding box center [258, 148] width 184 height 14
type input "[DOMAIN_NAME]"
click at [228, 166] on div "ICT Choice [DOMAIN_NAME]" at bounding box center [212, 166] width 92 height 17
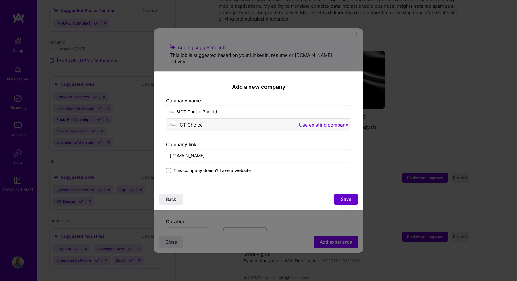
click at [348, 199] on span "Save" at bounding box center [346, 199] width 10 height 6
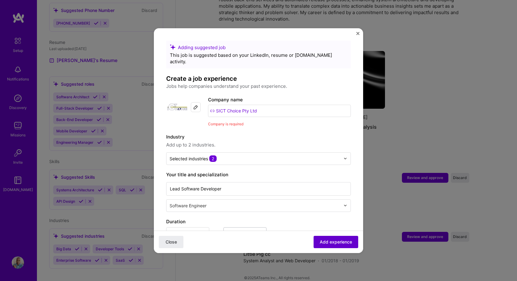
click at [333, 242] on span "Add experience" at bounding box center [335, 242] width 32 height 6
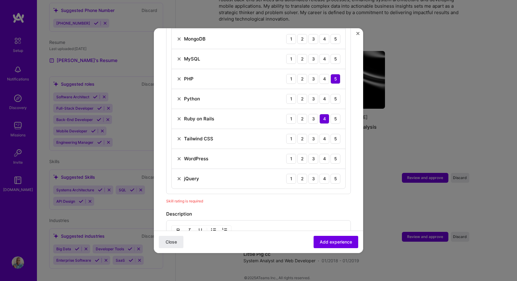
scroll to position [336, 0]
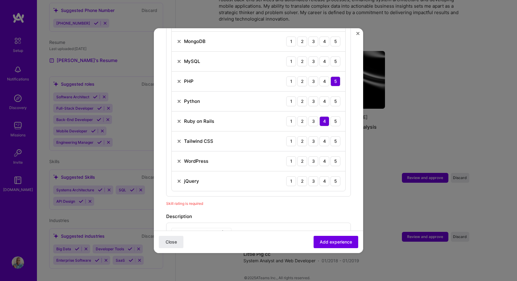
click at [178, 179] on img at bounding box center [178, 181] width 5 height 5
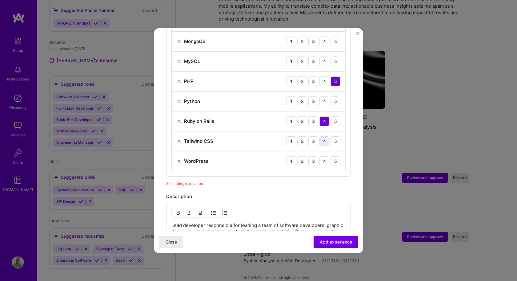
click at [321, 137] on div "4" at bounding box center [324, 142] width 10 height 10
click at [319, 156] on div "4" at bounding box center [324, 161] width 10 height 10
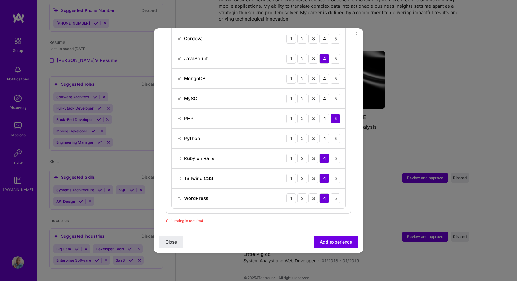
scroll to position [244, 0]
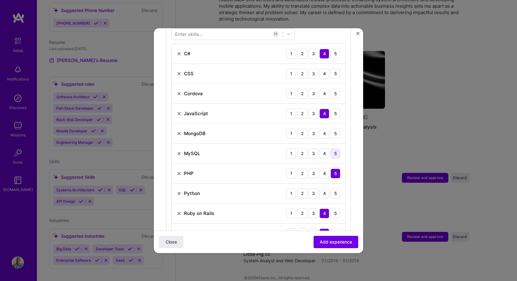
click at [330, 149] on div "5" at bounding box center [335, 154] width 10 height 10
click at [320, 129] on div "4" at bounding box center [324, 134] width 10 height 10
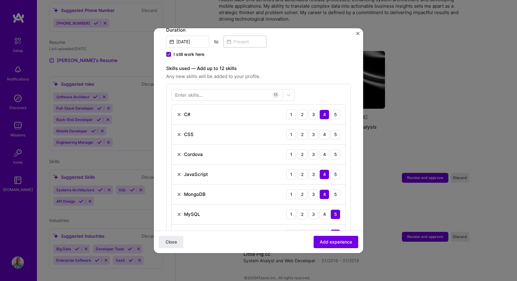
scroll to position [182, 0]
click at [319, 150] on div "4" at bounding box center [324, 155] width 10 height 10
click at [330, 130] on div "5" at bounding box center [335, 135] width 10 height 10
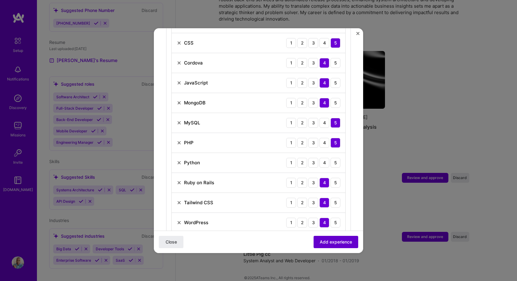
click at [336, 243] on span "Add experience" at bounding box center [335, 242] width 32 height 6
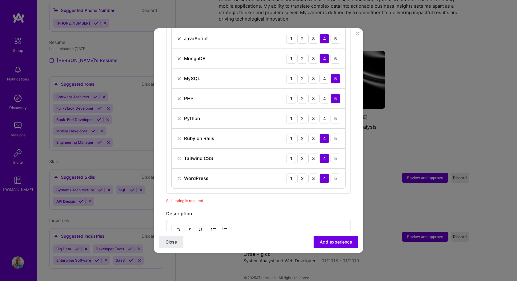
scroll to position [288, 0]
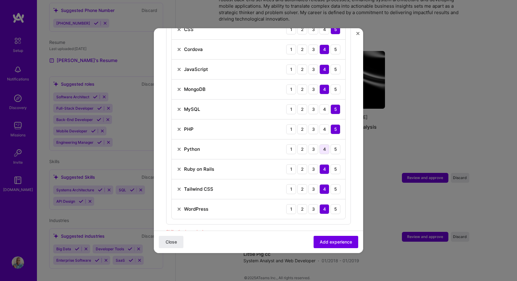
click at [319, 145] on div "4" at bounding box center [324, 150] width 10 height 10
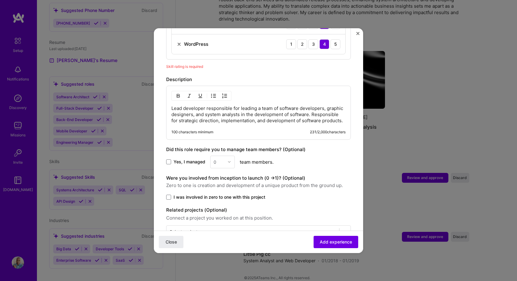
scroll to position [473, 0]
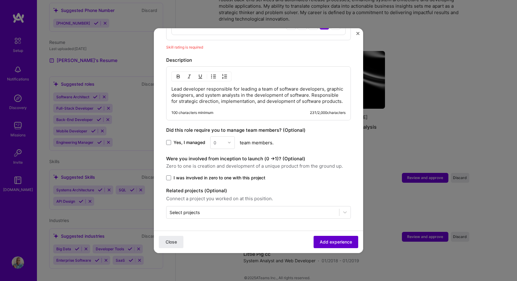
click at [328, 242] on span "Add experience" at bounding box center [335, 242] width 32 height 6
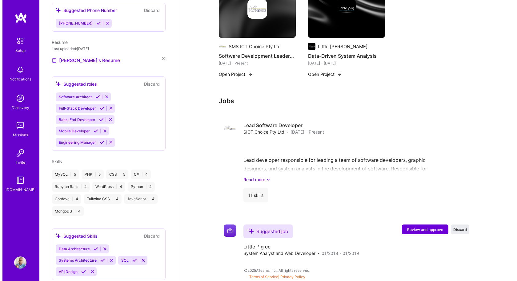
scroll to position [275, 0]
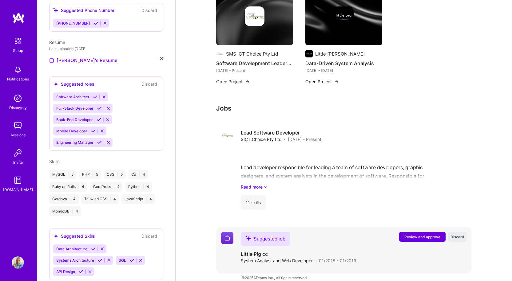
click at [426, 235] on span "Review and approve" at bounding box center [422, 237] width 36 height 5
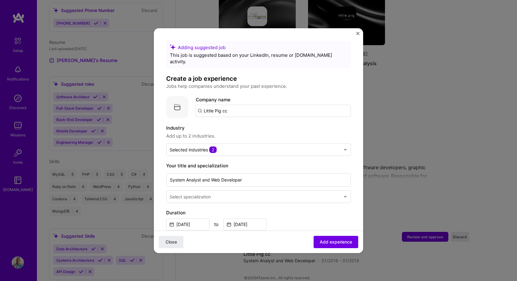
click at [237, 106] on input "Little Pig cc" at bounding box center [273, 111] width 155 height 12
click at [246, 109] on input "Little Pig cc" at bounding box center [273, 111] width 155 height 12
click at [206, 105] on input "Little Pig cc" at bounding box center [273, 111] width 155 height 12
click at [343, 241] on span "Add experience" at bounding box center [335, 242] width 32 height 6
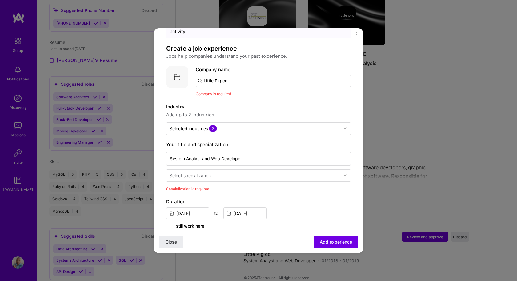
scroll to position [61, 0]
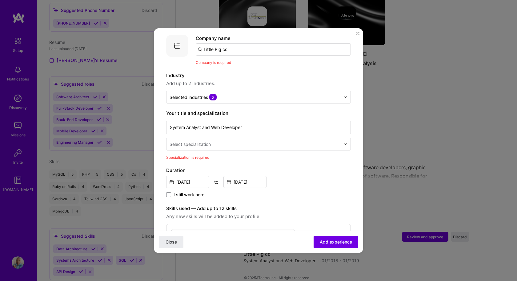
drag, startPoint x: 232, startPoint y: 46, endPoint x: 196, endPoint y: 46, distance: 35.4
click at [196, 46] on input "Little Pig cc" at bounding box center [273, 49] width 155 height 12
click at [241, 44] on input "text" at bounding box center [273, 49] width 155 height 12
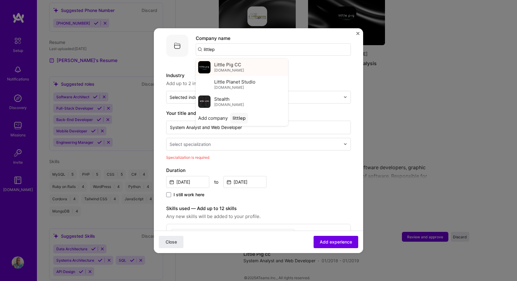
click at [241, 61] on div "Little Pig CC [DOMAIN_NAME]" at bounding box center [242, 67] width 92 height 17
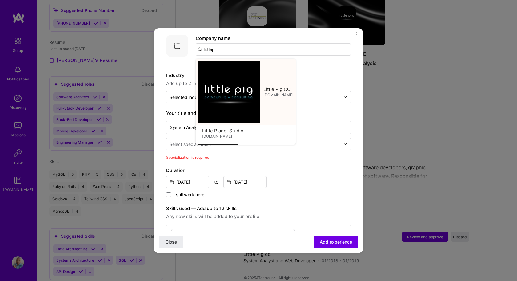
type input "Little Pig CC"
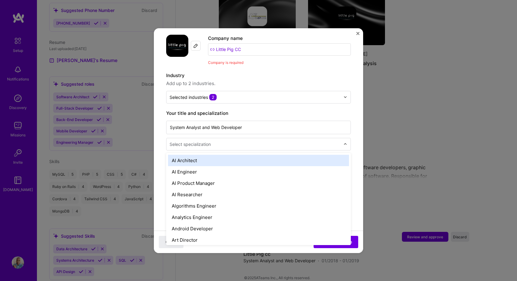
click at [283, 141] on input "text" at bounding box center [255, 144] width 172 height 6
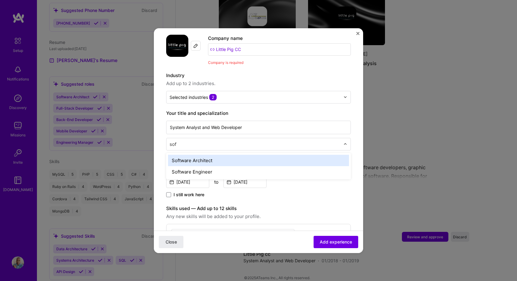
type input "soft"
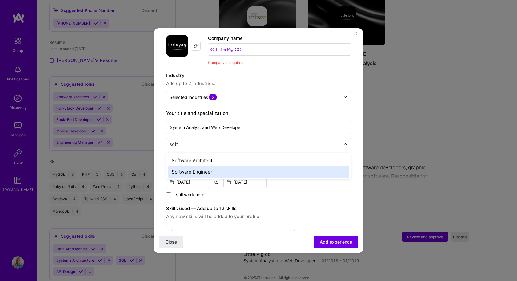
click at [261, 166] on div "Software Engineer" at bounding box center [258, 171] width 181 height 11
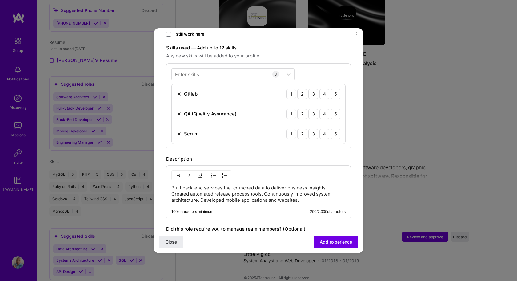
scroll to position [215, 0]
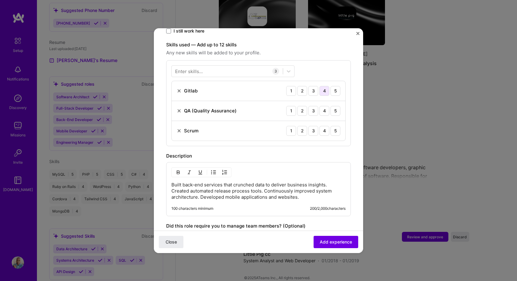
click at [320, 86] on div "4" at bounding box center [324, 91] width 10 height 10
click at [319, 106] on div "4" at bounding box center [324, 111] width 10 height 10
click at [319, 126] on div "4" at bounding box center [324, 131] width 10 height 10
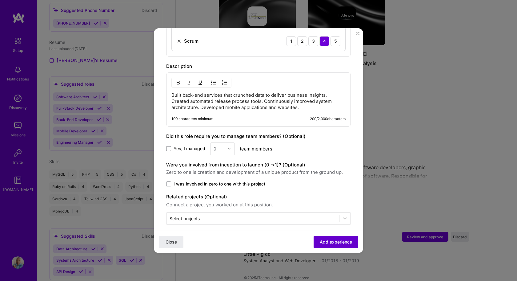
click at [339, 244] on span "Add experience" at bounding box center [335, 242] width 32 height 6
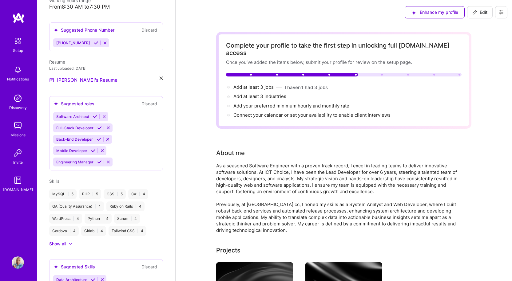
scroll to position [255, 0]
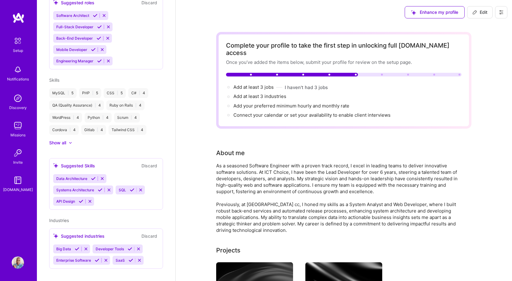
click at [19, 129] on img at bounding box center [18, 126] width 12 height 12
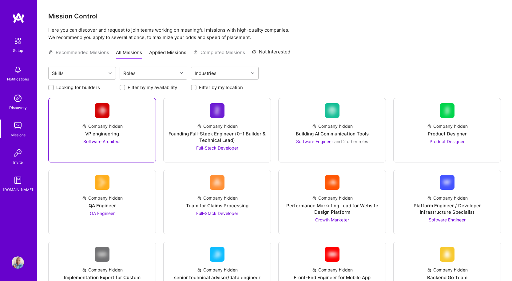
click at [106, 111] on img at bounding box center [102, 110] width 15 height 15
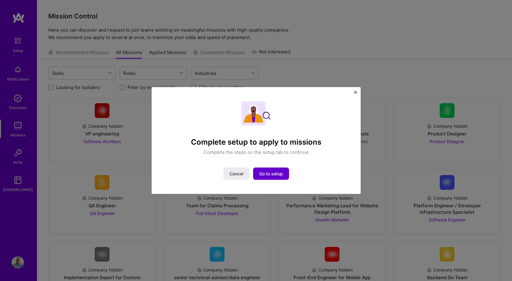
click at [277, 175] on span "Go to setup" at bounding box center [271, 174] width 24 height 6
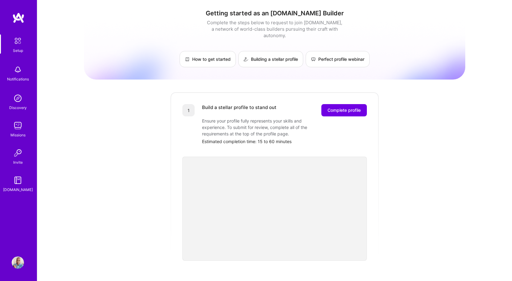
scroll to position [123, 0]
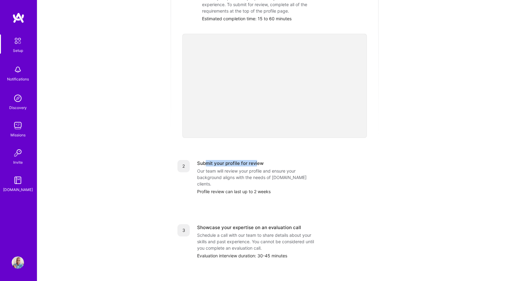
drag, startPoint x: 205, startPoint y: 157, endPoint x: 257, endPoint y: 157, distance: 52.0
click at [257, 160] on div "Submit your profile for review" at bounding box center [230, 163] width 66 height 6
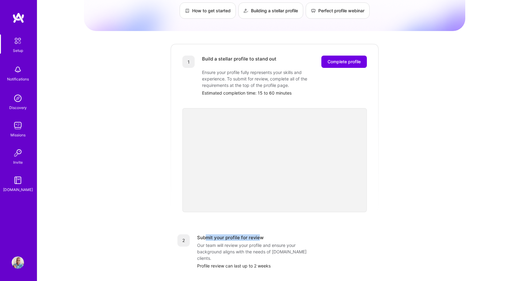
scroll to position [31, 0]
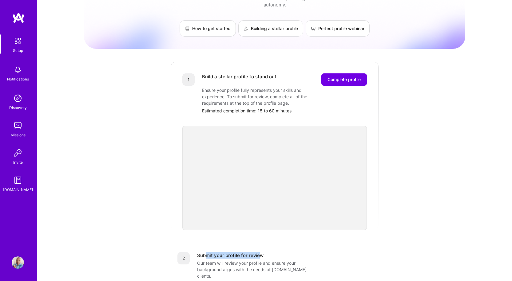
click at [20, 43] on img at bounding box center [17, 40] width 13 height 13
